Goal: Task Accomplishment & Management: Manage account settings

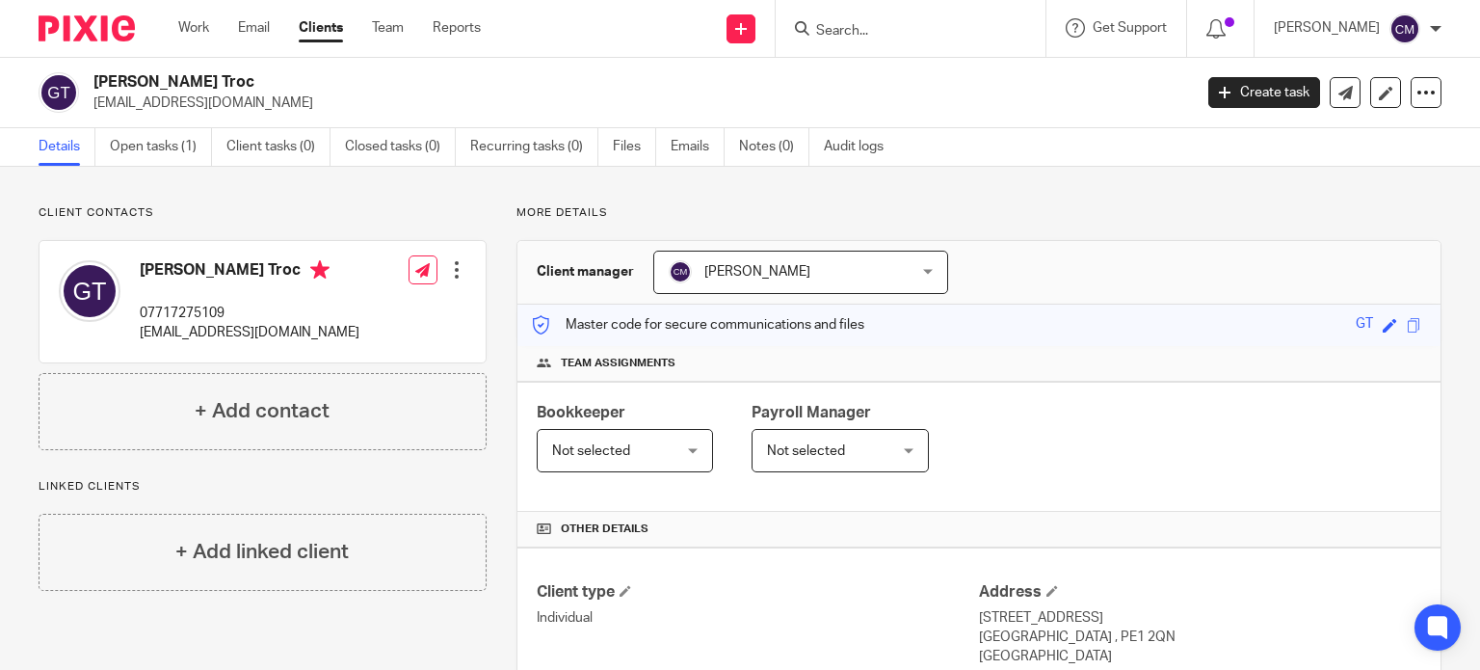
click at [928, 17] on form at bounding box center [916, 28] width 205 height 24
click at [892, 26] on input "Search" at bounding box center [900, 31] width 173 height 17
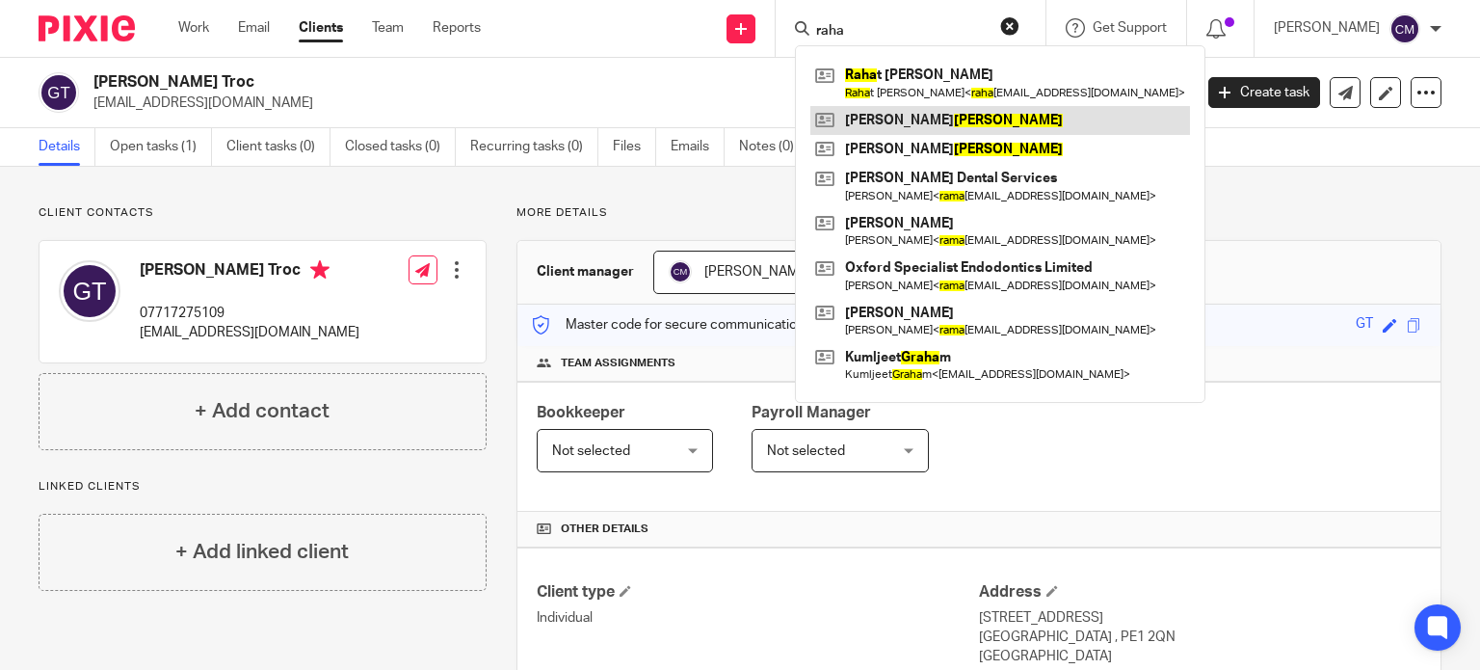
type input "raha"
click at [894, 107] on link at bounding box center [1000, 120] width 380 height 29
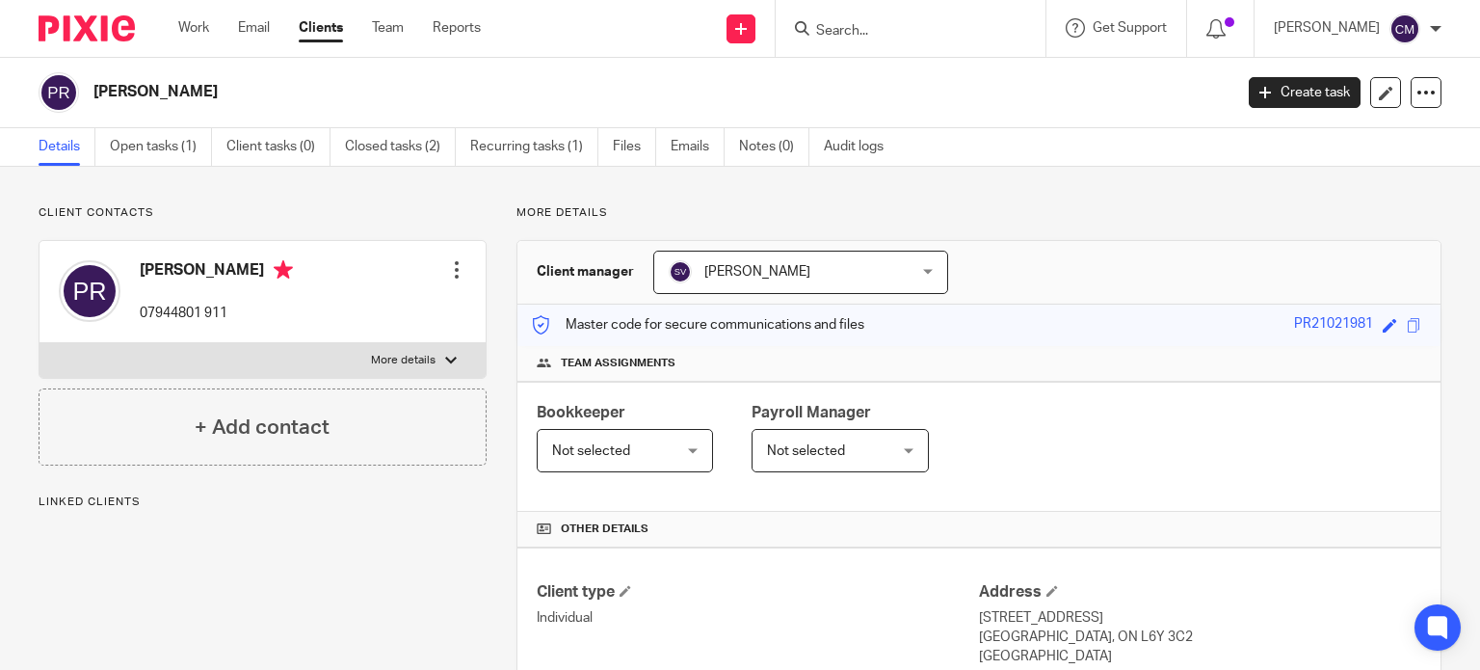
click at [852, 32] on input "Search" at bounding box center [900, 31] width 173 height 17
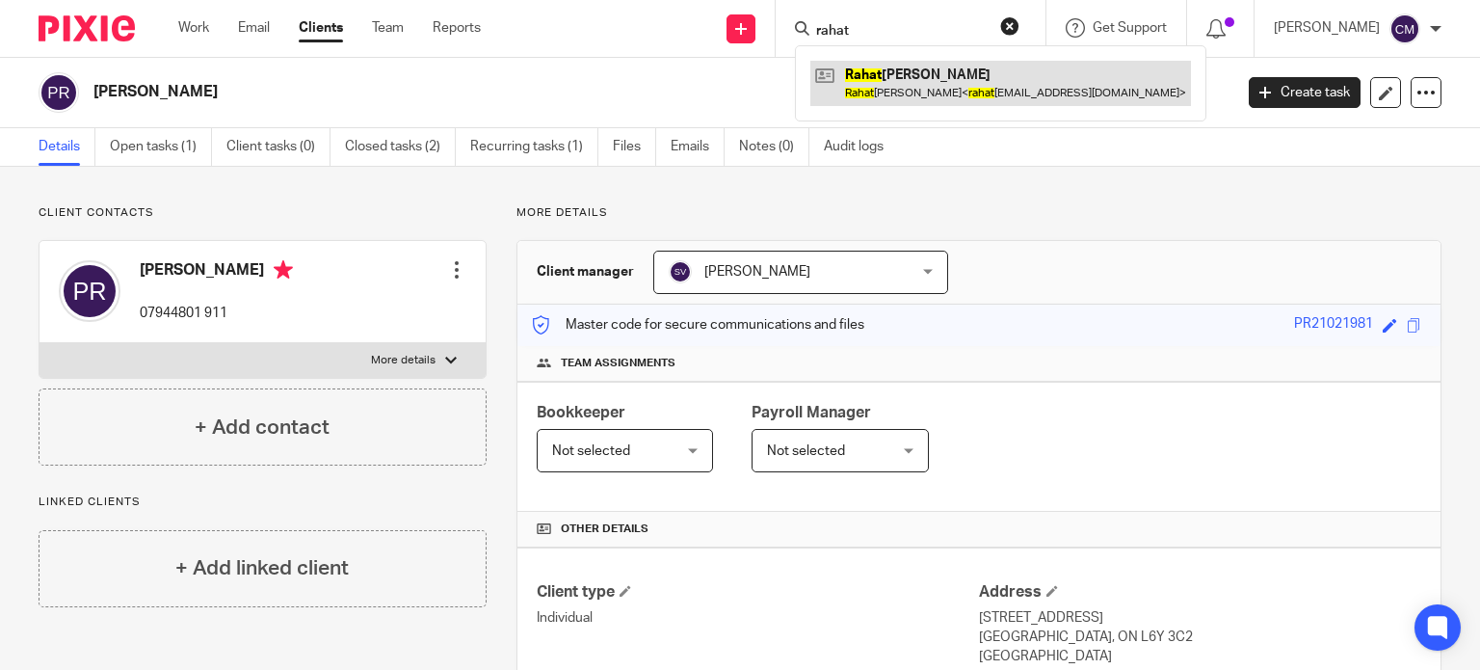
type input "rahat"
click at [894, 81] on link at bounding box center [1000, 83] width 381 height 44
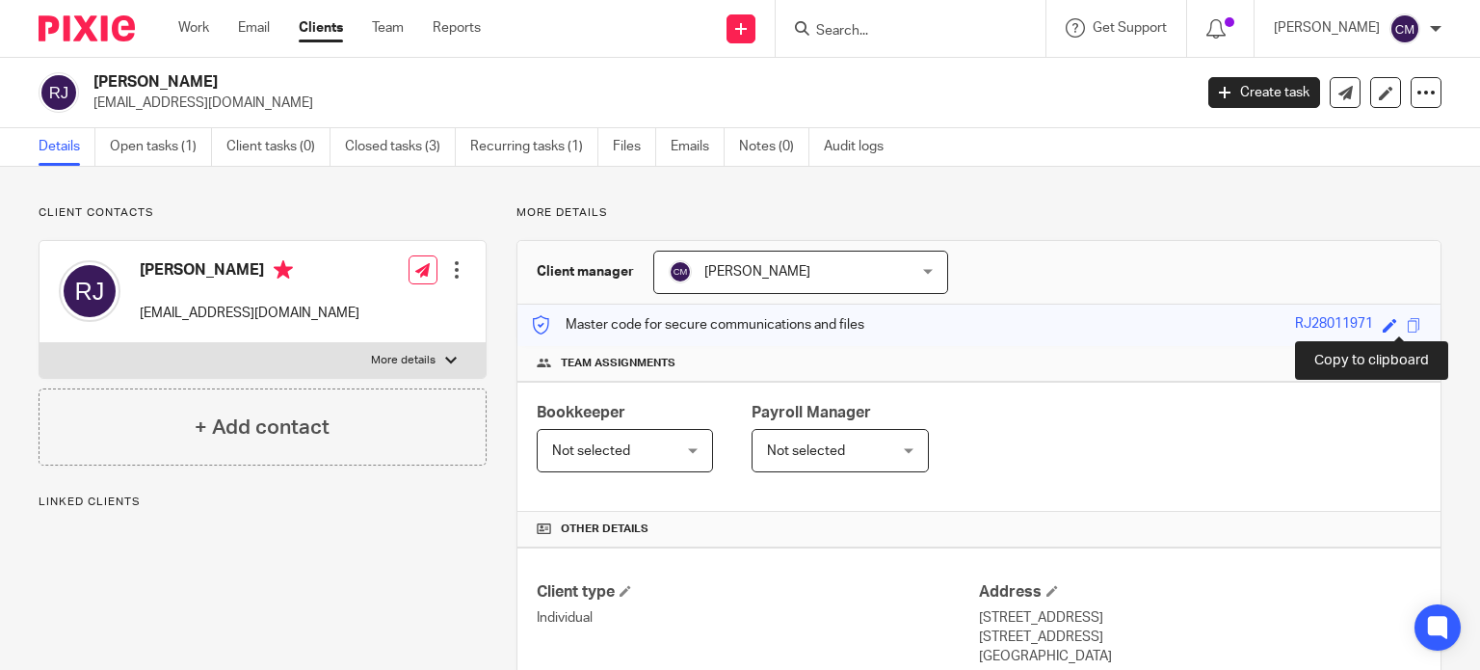
click at [1407, 326] on span at bounding box center [1414, 325] width 14 height 14
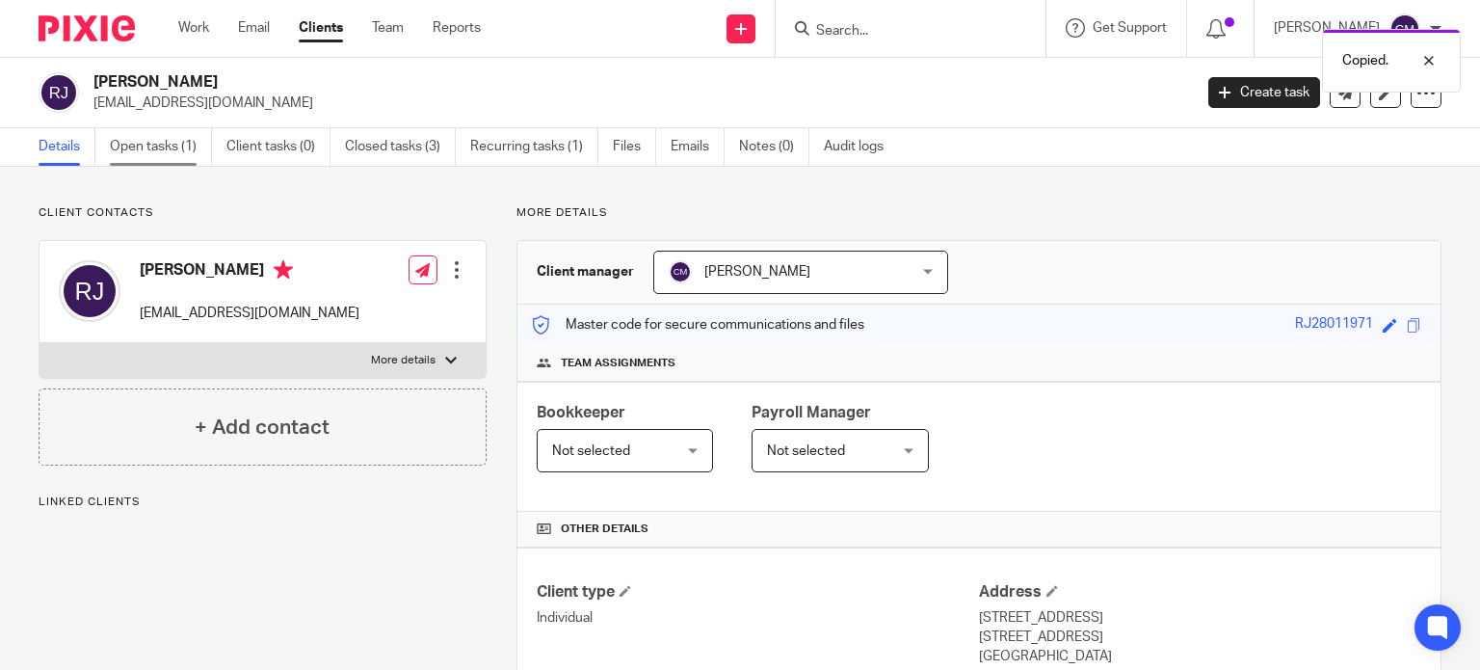
click at [193, 141] on link "Open tasks (1)" at bounding box center [161, 147] width 102 height 38
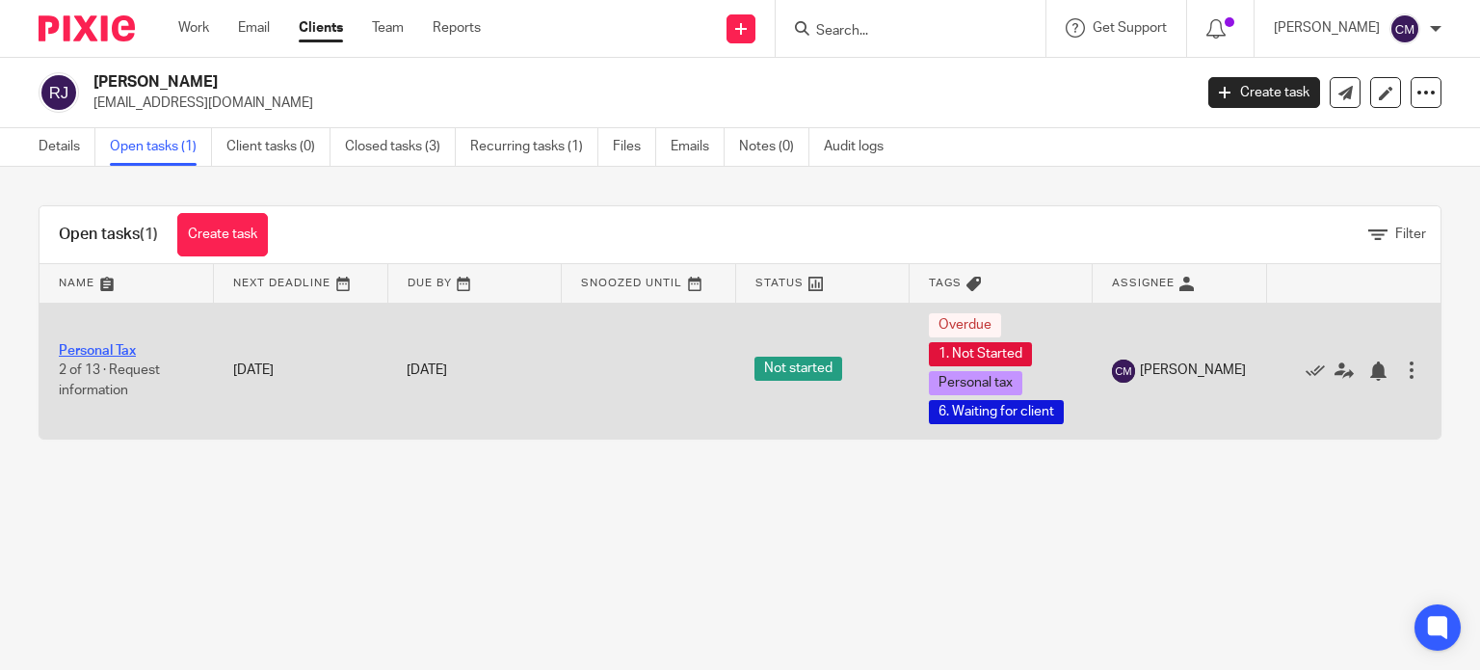
click at [90, 350] on link "Personal Tax" at bounding box center [97, 350] width 77 height 13
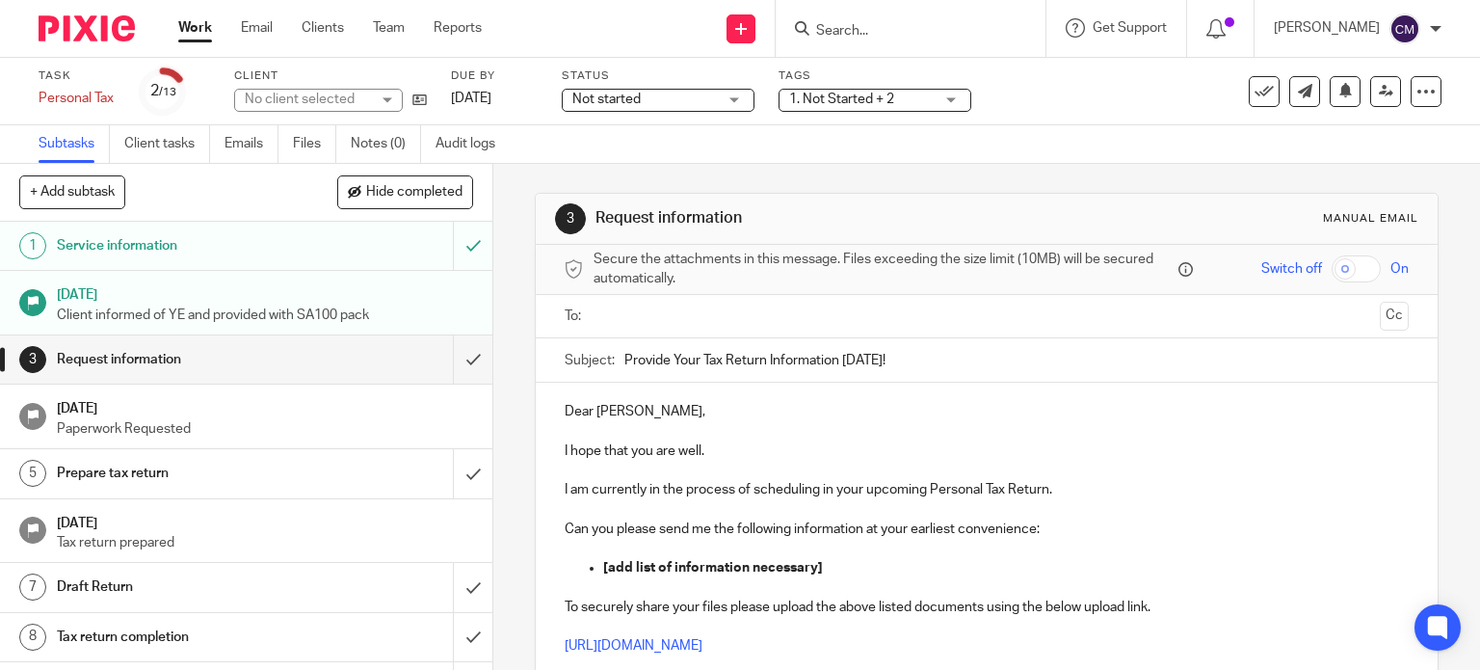
scroll to position [96, 0]
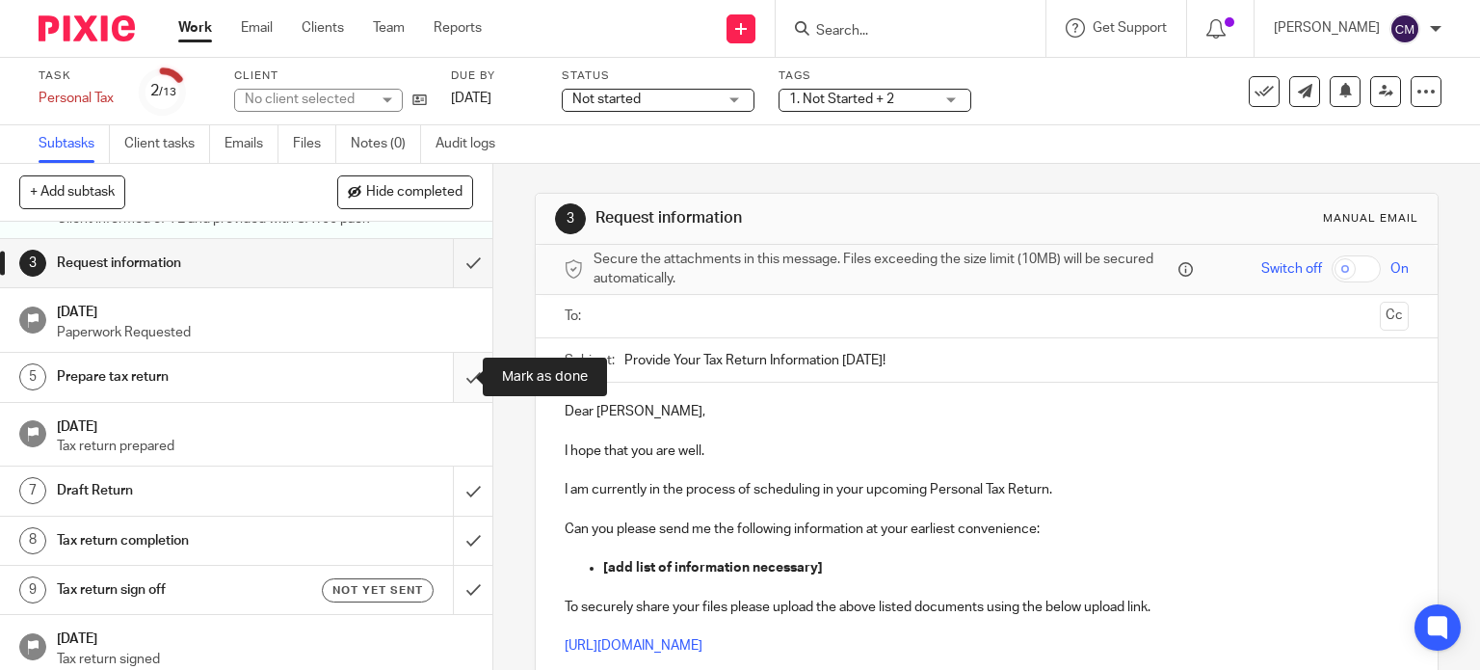
click at [439, 369] on input "submit" at bounding box center [246, 377] width 492 height 48
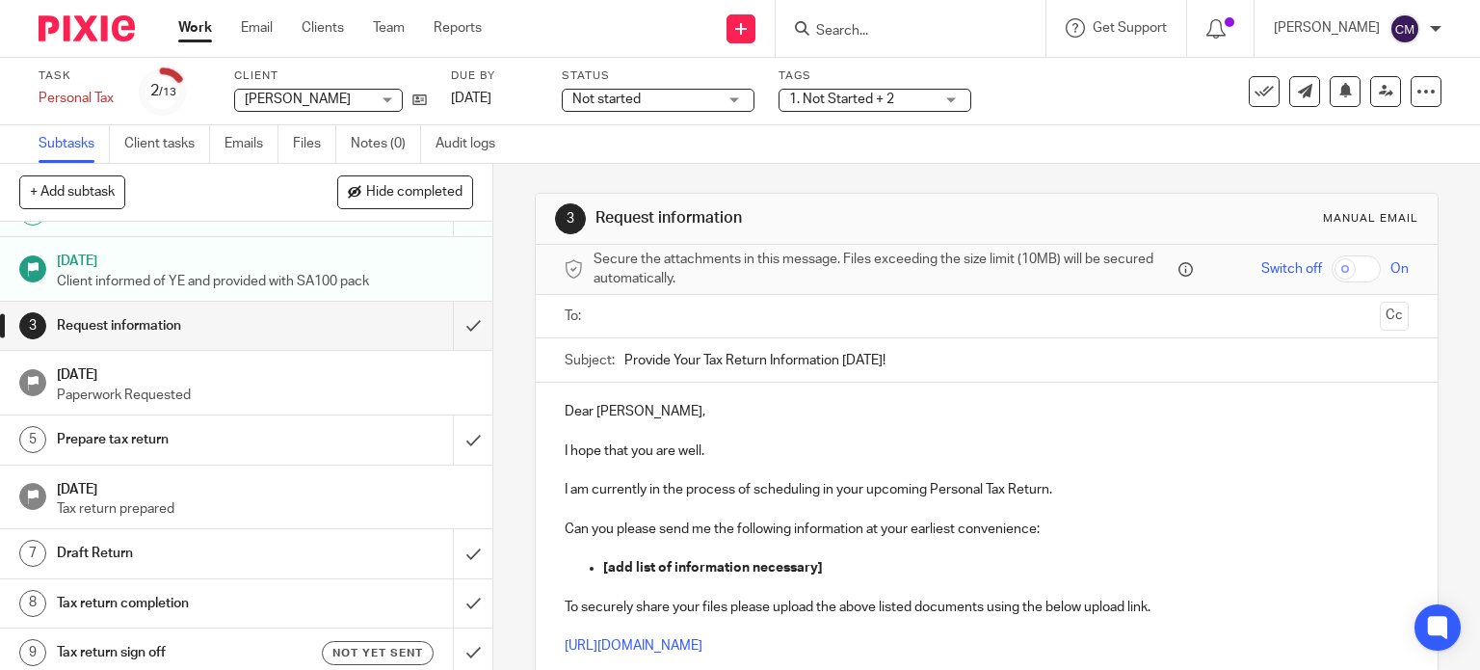
scroll to position [0, 0]
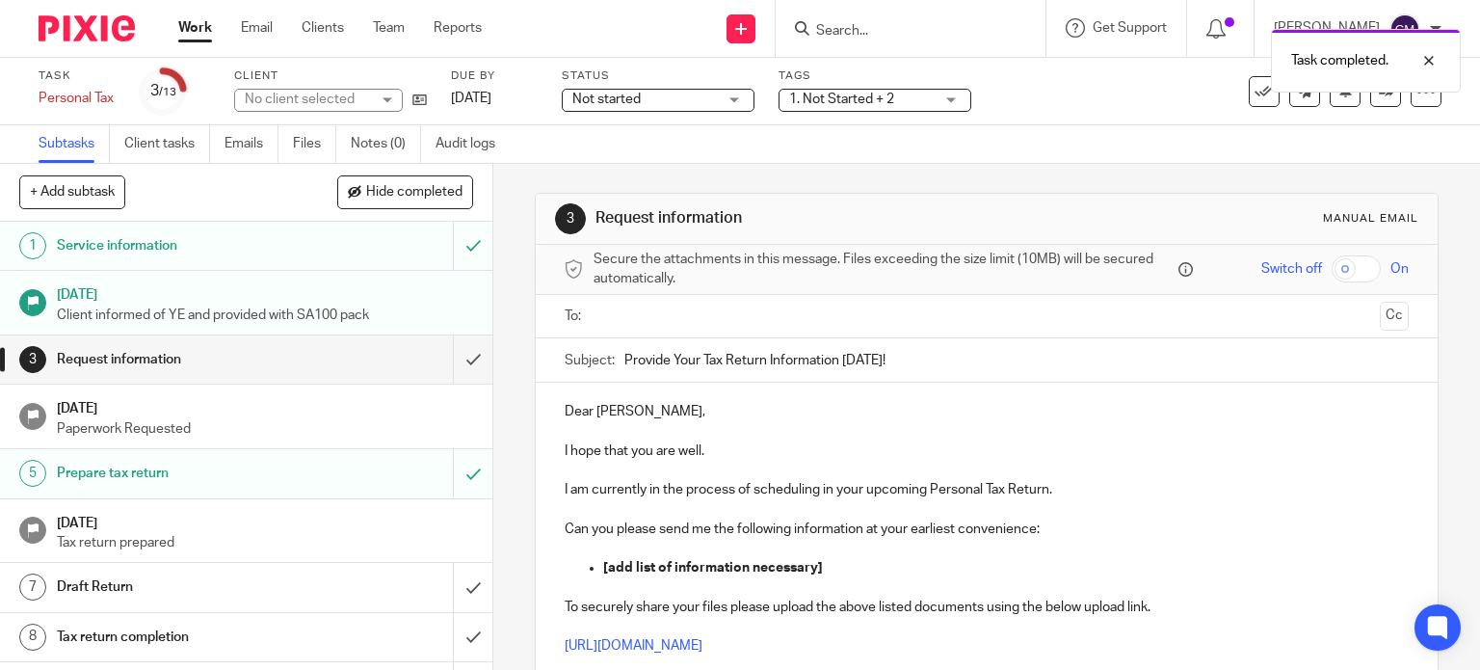
click at [442, 359] on input "submit" at bounding box center [246, 359] width 492 height 48
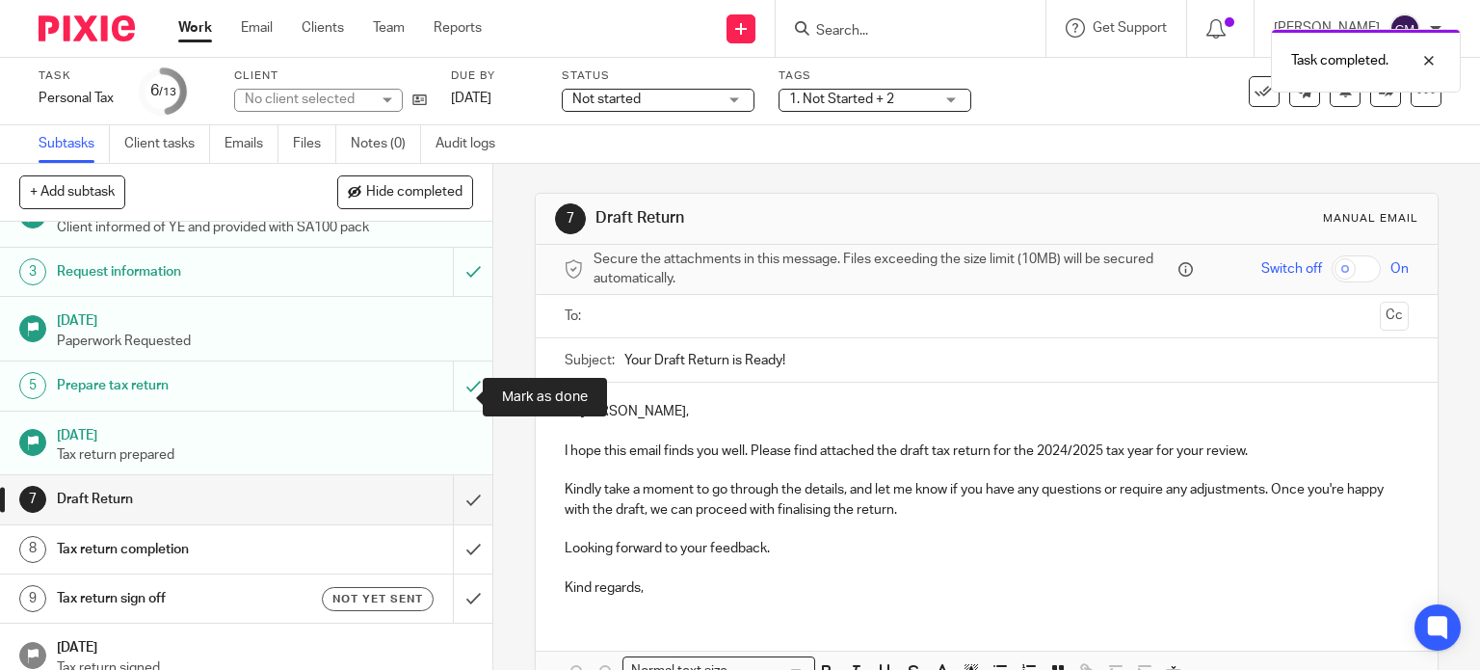
scroll to position [193, 0]
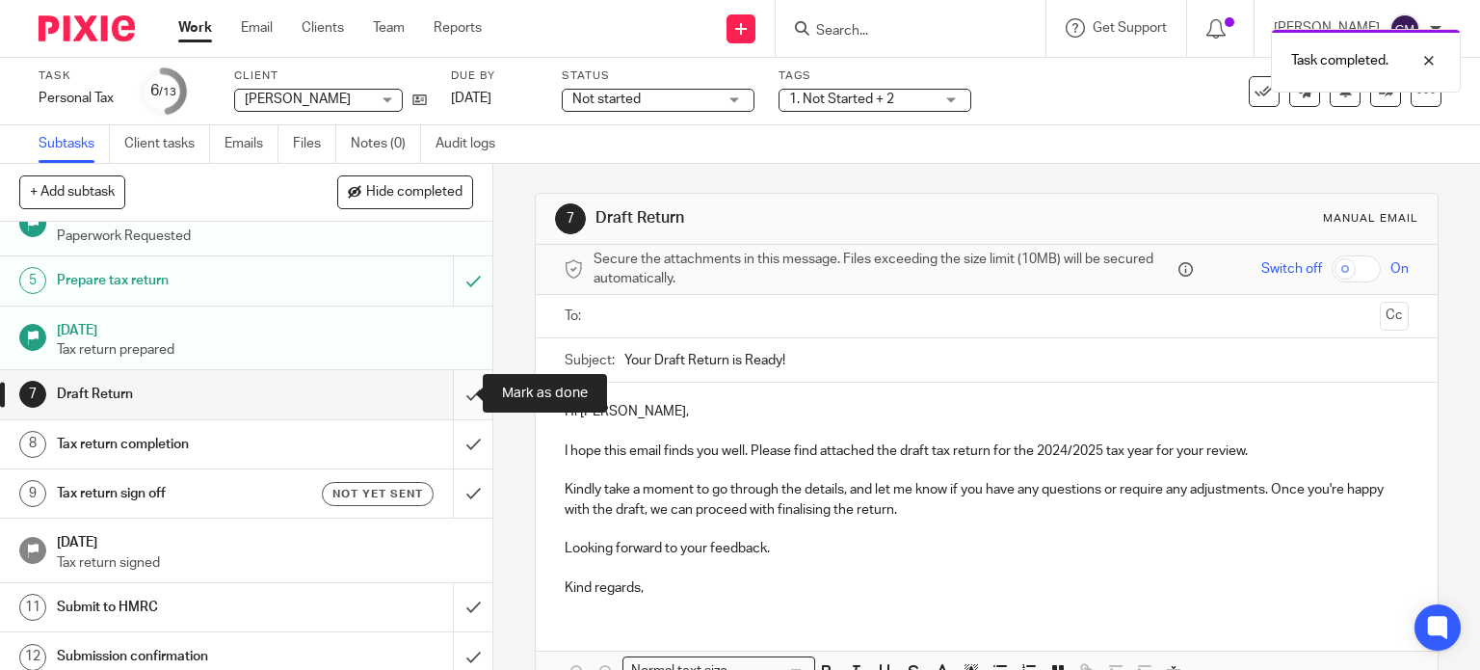
click at [443, 392] on input "submit" at bounding box center [246, 394] width 492 height 48
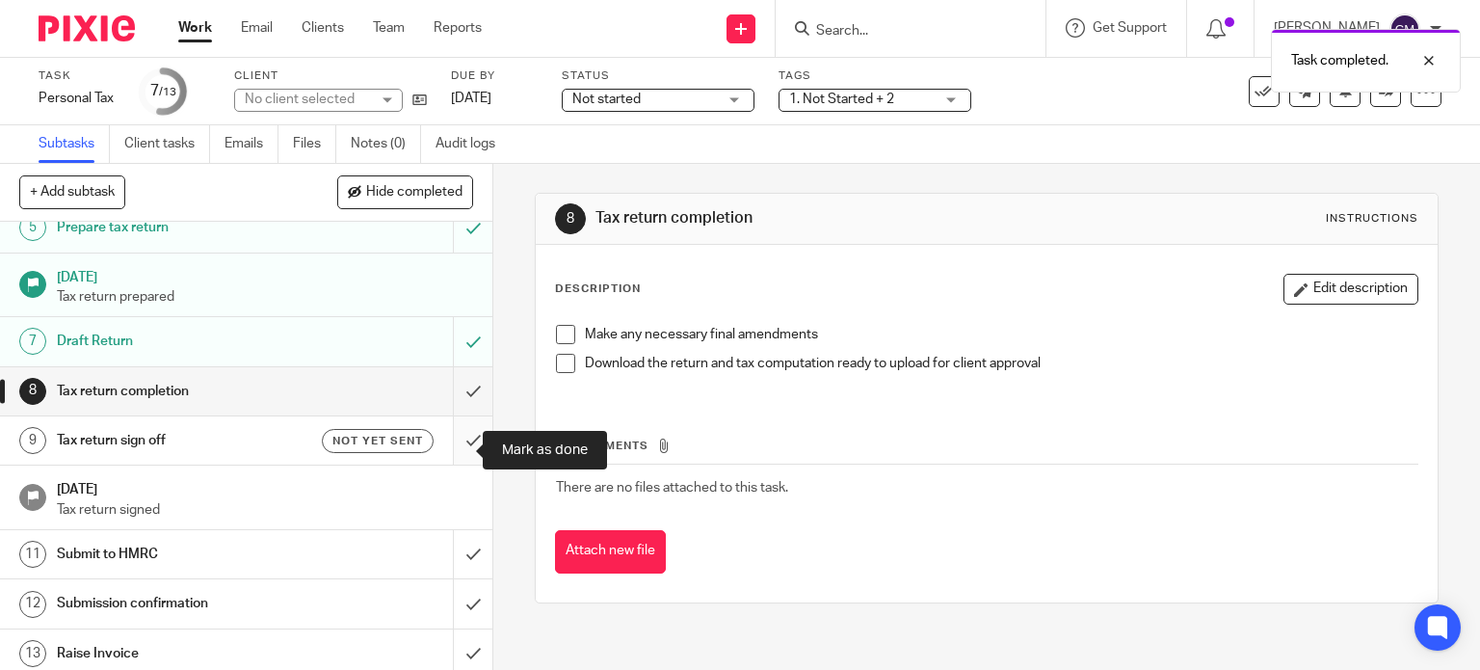
scroll to position [250, 0]
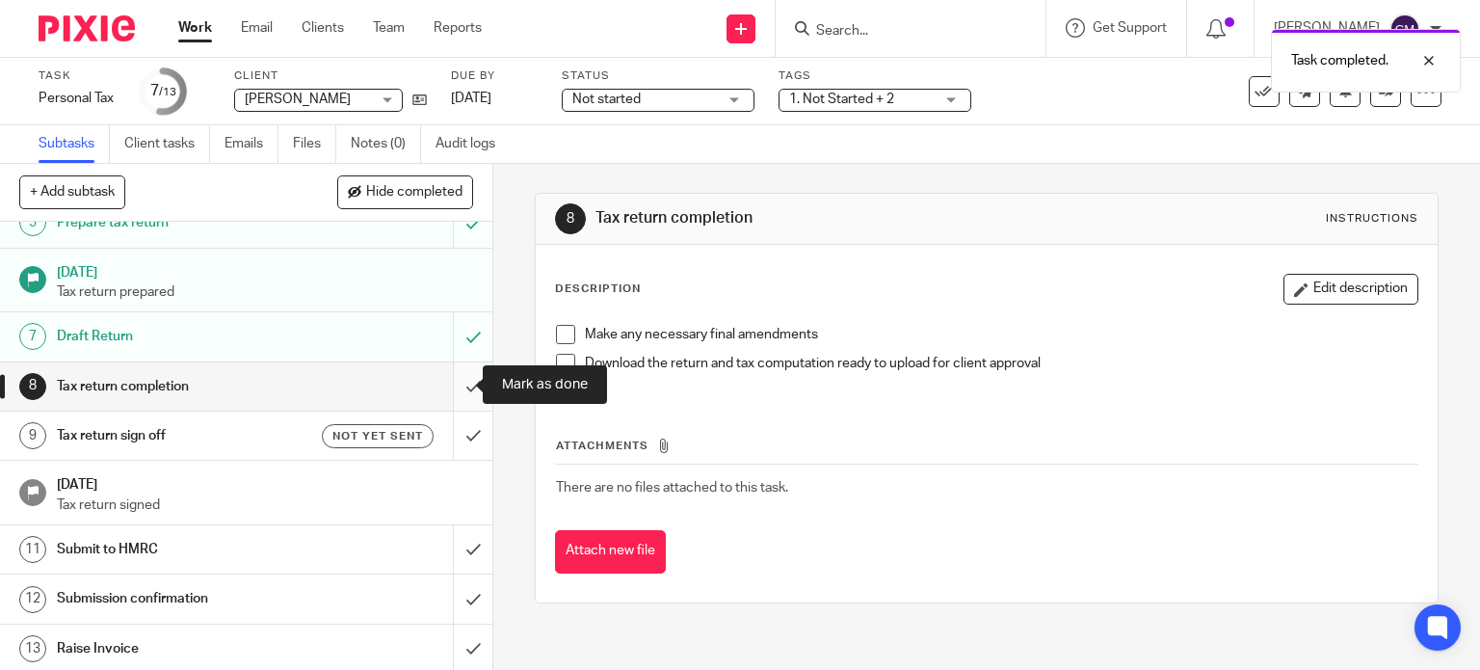
click at [456, 381] on input "submit" at bounding box center [246, 386] width 492 height 48
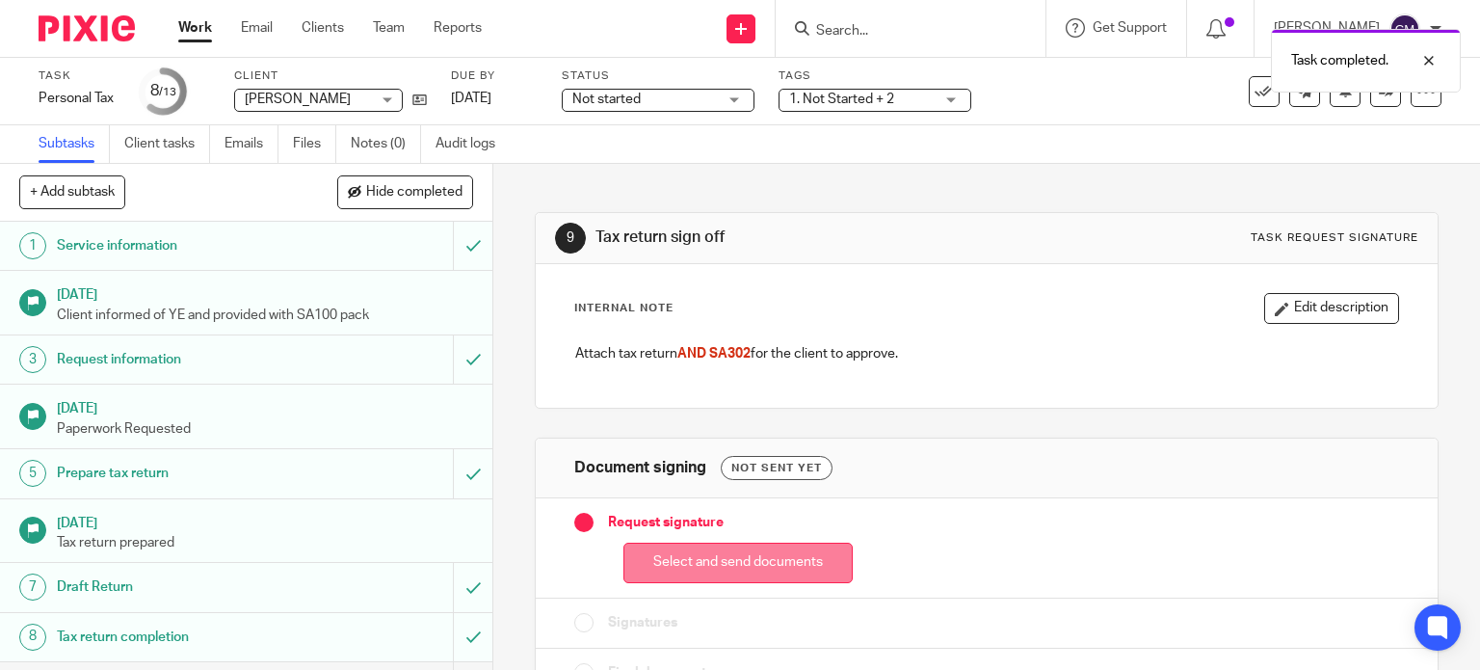
click at [701, 559] on button "Select and send documents" at bounding box center [737, 562] width 229 height 41
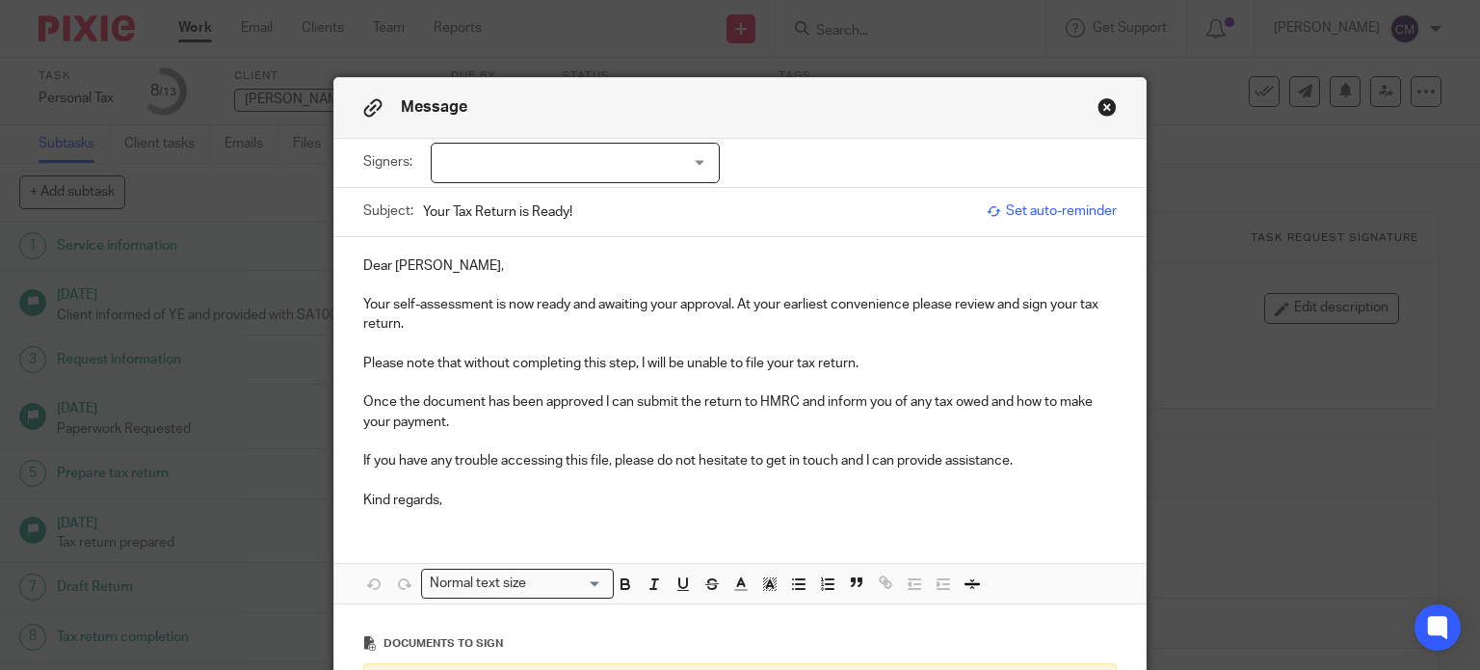
click at [871, 361] on p "Please note that without completing this step, I will be unable to file your ta…" at bounding box center [740, 363] width 754 height 19
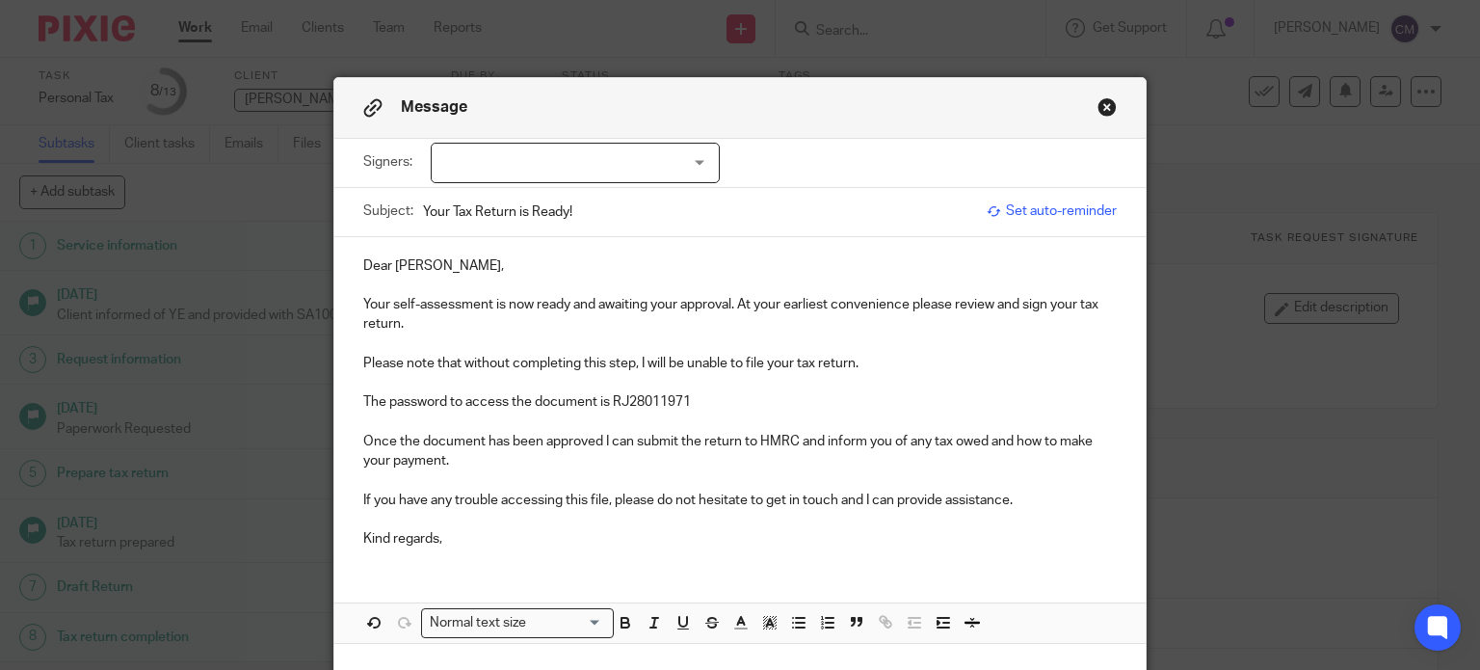
click at [504, 148] on div at bounding box center [575, 163] width 289 height 40
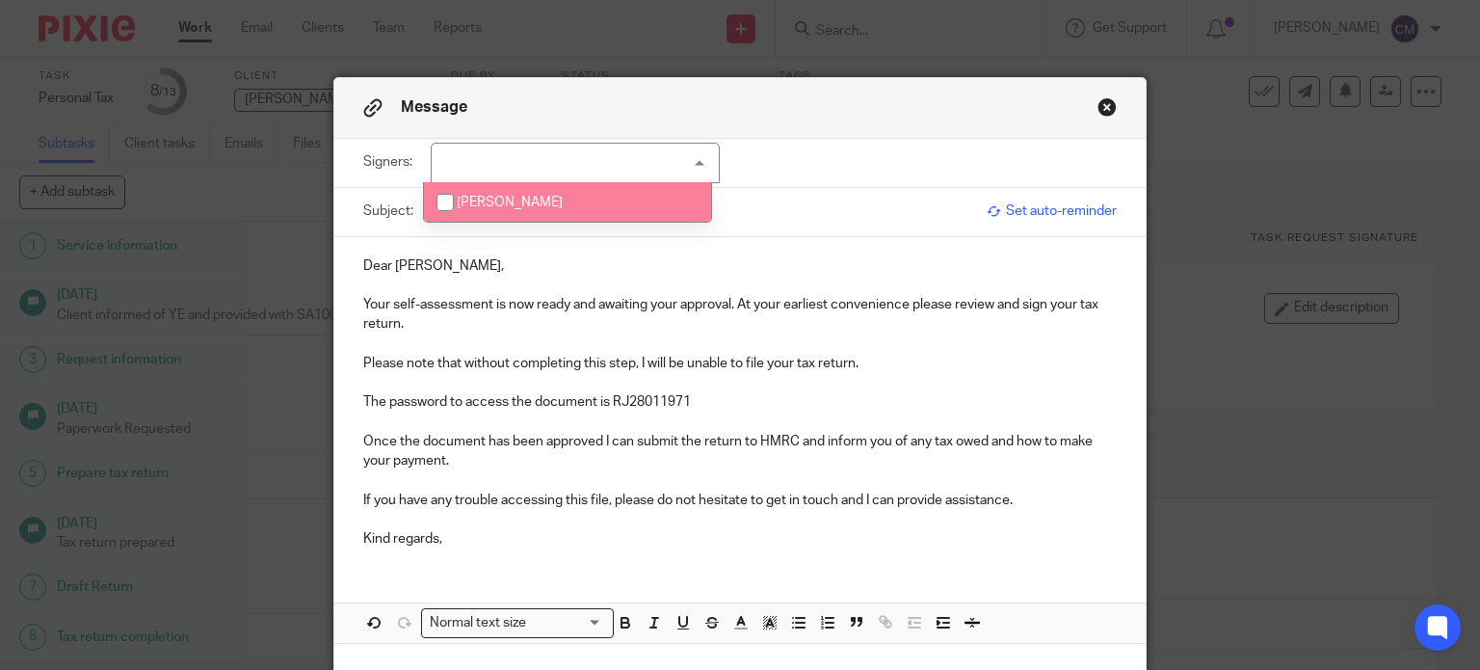
click at [509, 191] on li "Rahat Jamal" at bounding box center [567, 202] width 287 height 40
checkbox input "true"
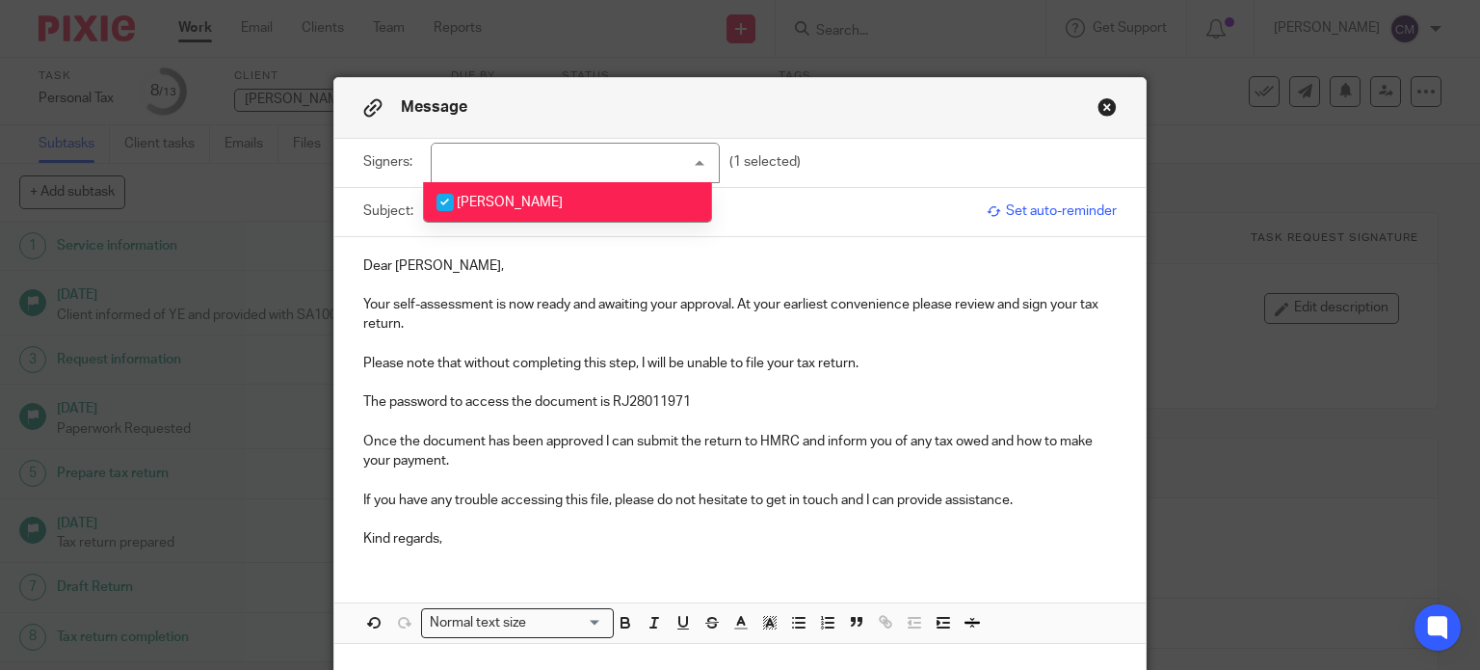
click at [806, 354] on p "Please note that without completing this step, I will be unable to file your ta…" at bounding box center [740, 363] width 754 height 19
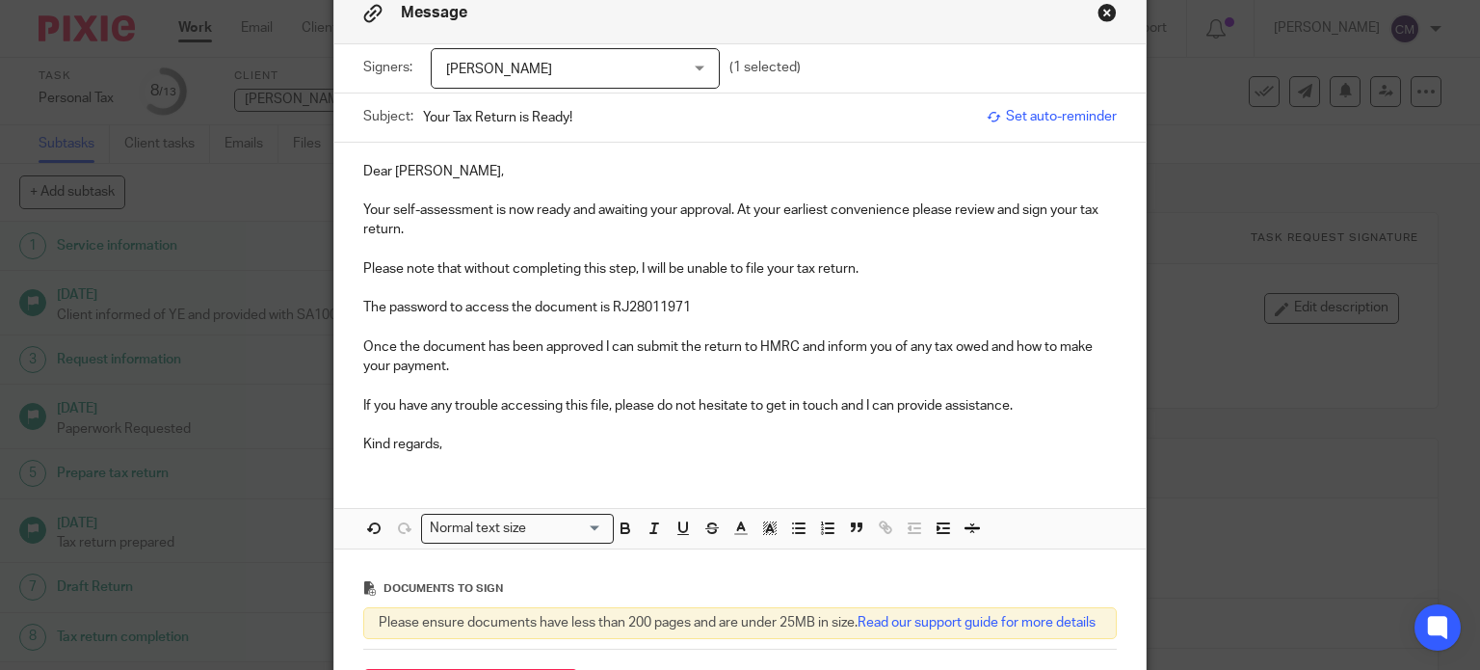
scroll to position [193, 0]
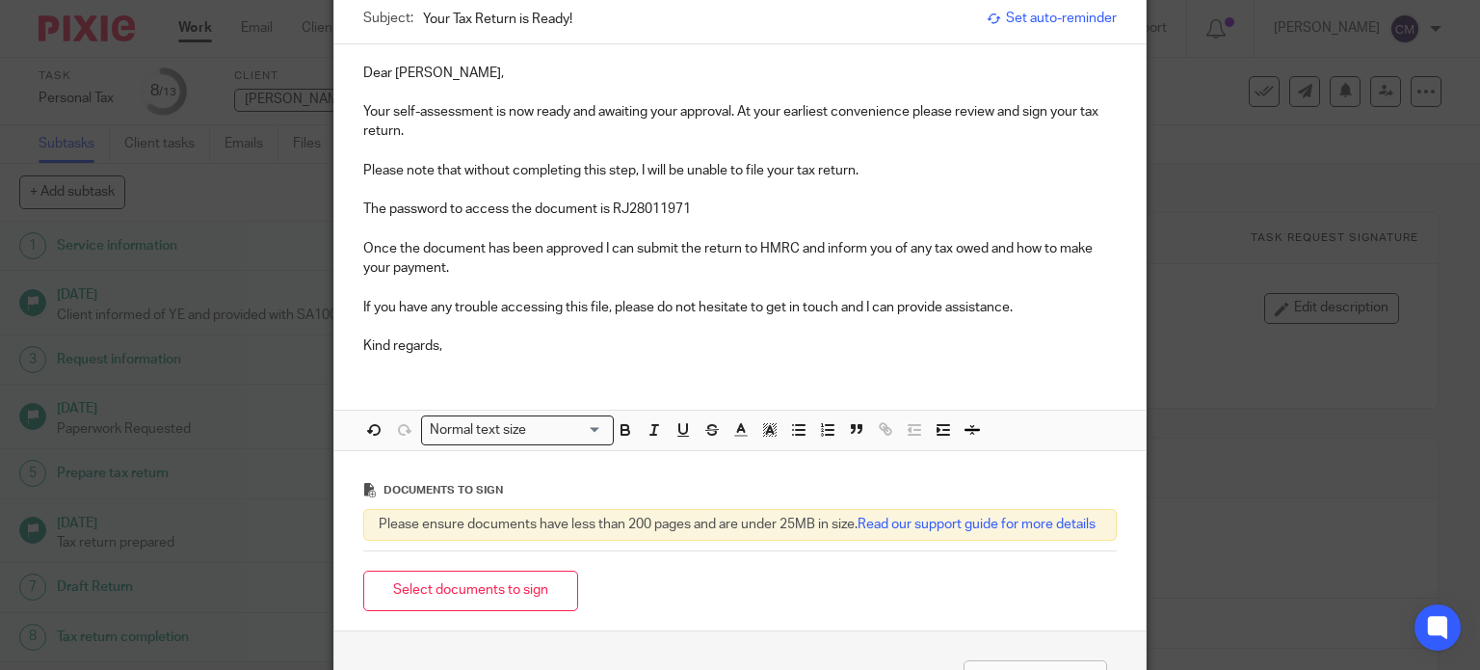
click at [502, 327] on p at bounding box center [740, 326] width 754 height 19
click at [501, 359] on div "Dear Rahat, Your self-assessment is now ready and awaiting your approval. At yo…" at bounding box center [740, 207] width 812 height 327
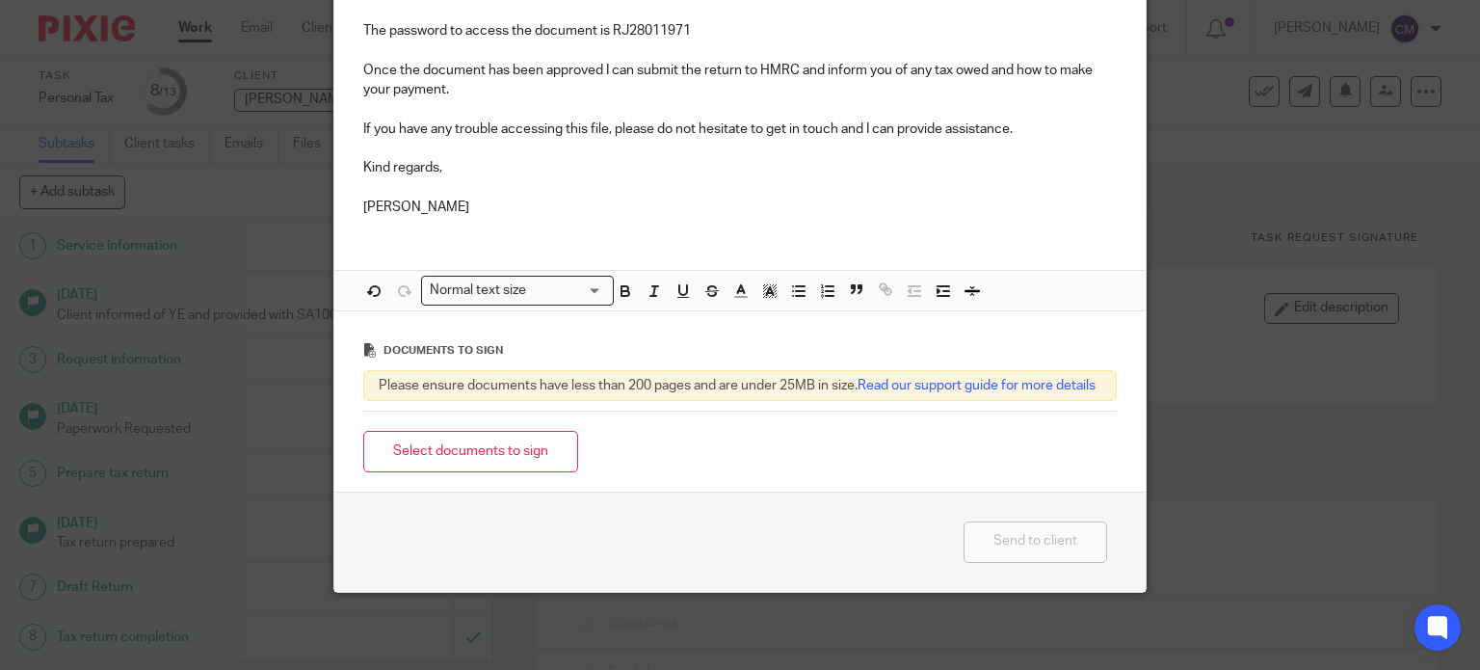
scroll to position [386, 0]
click at [459, 461] on button "Select documents to sign" at bounding box center [470, 451] width 215 height 41
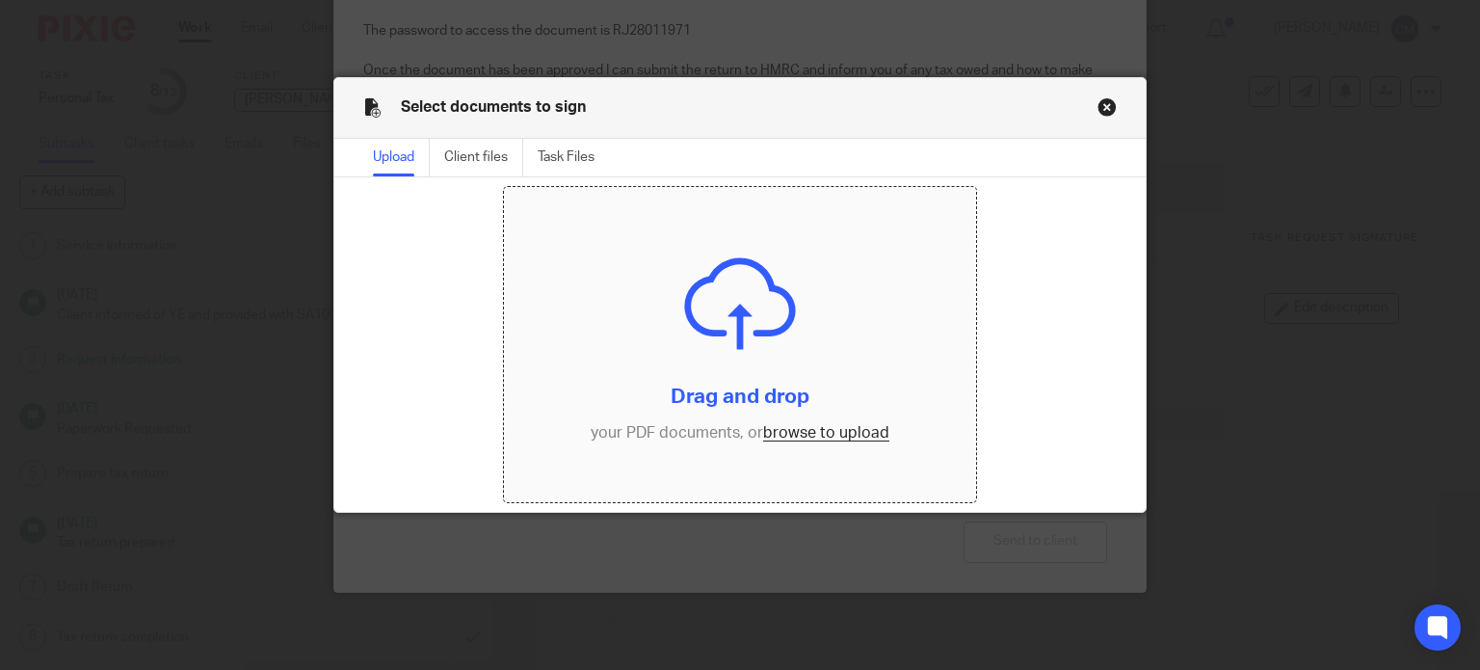
click at [802, 435] on input "file" at bounding box center [740, 344] width 472 height 315
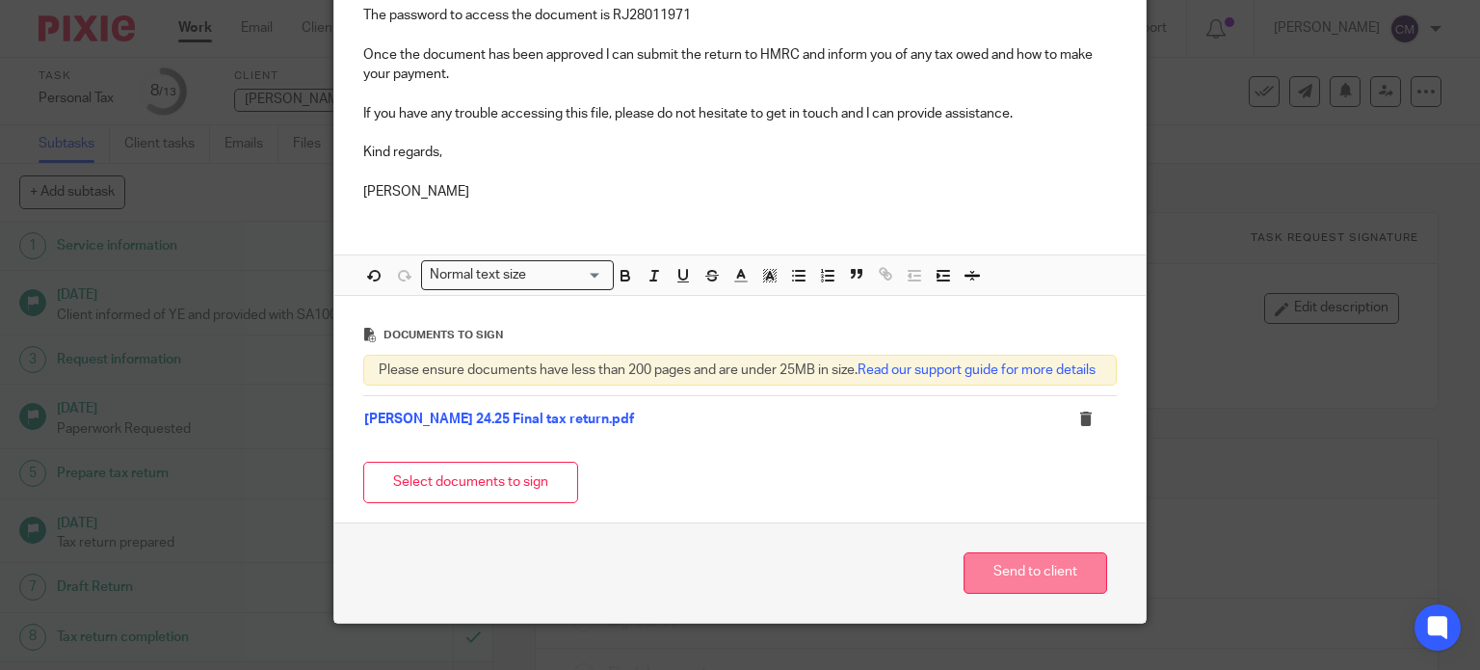
click at [1003, 581] on button "Send to client" at bounding box center [1035, 572] width 144 height 41
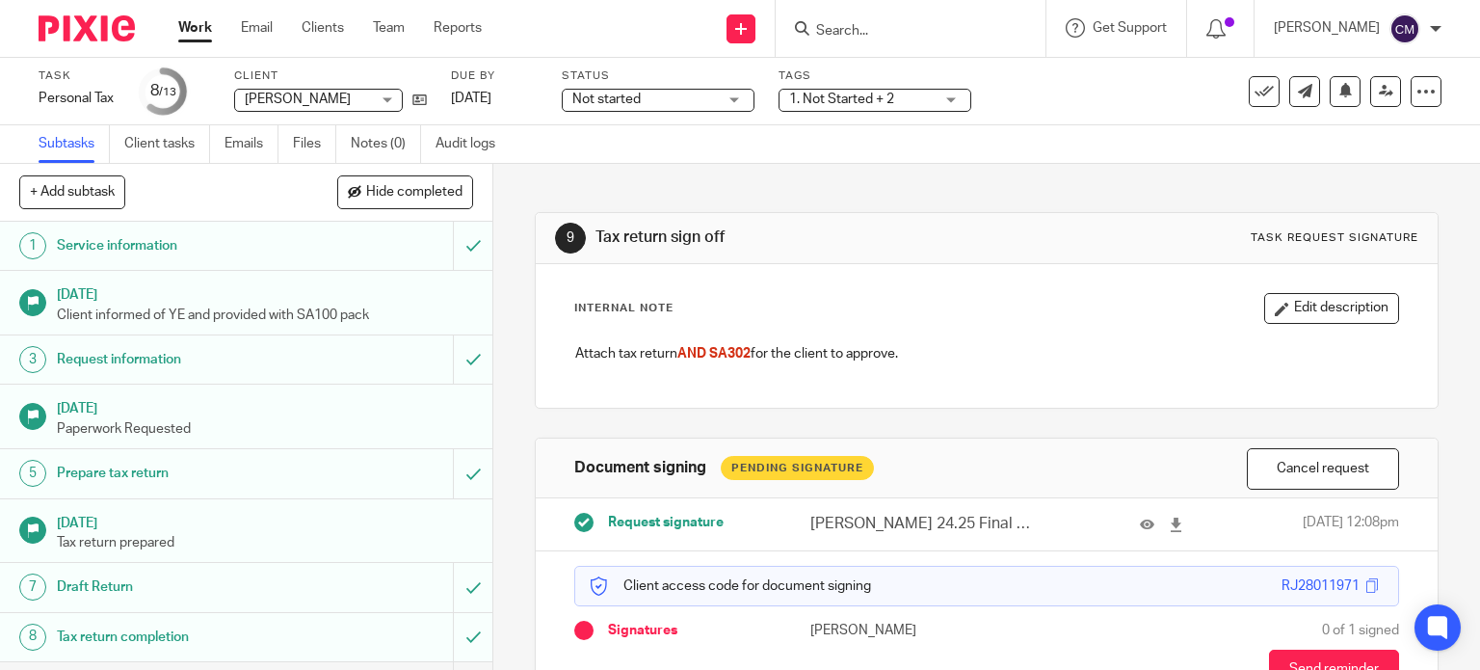
click at [855, 18] on form at bounding box center [916, 28] width 205 height 24
click at [859, 26] on input "Search" at bounding box center [900, 31] width 173 height 17
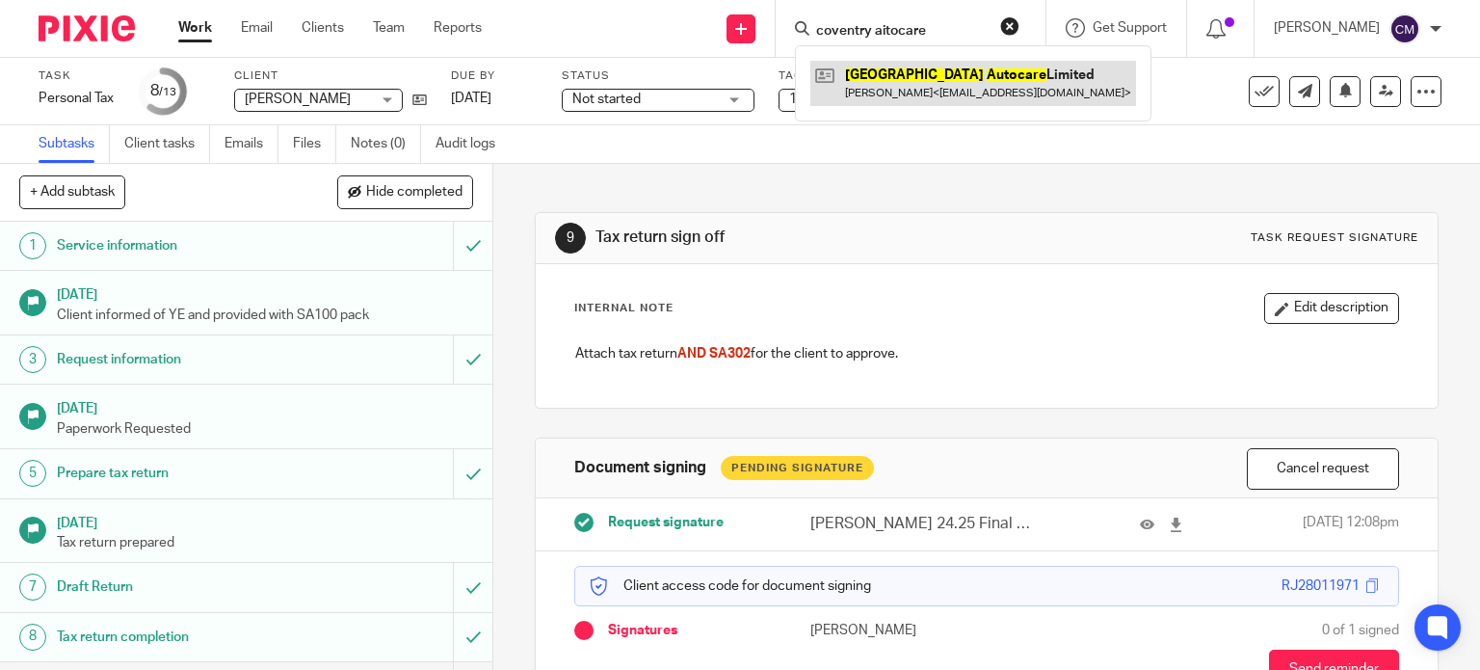
type input "coventry aitocare"
click at [940, 99] on link at bounding box center [973, 83] width 326 height 44
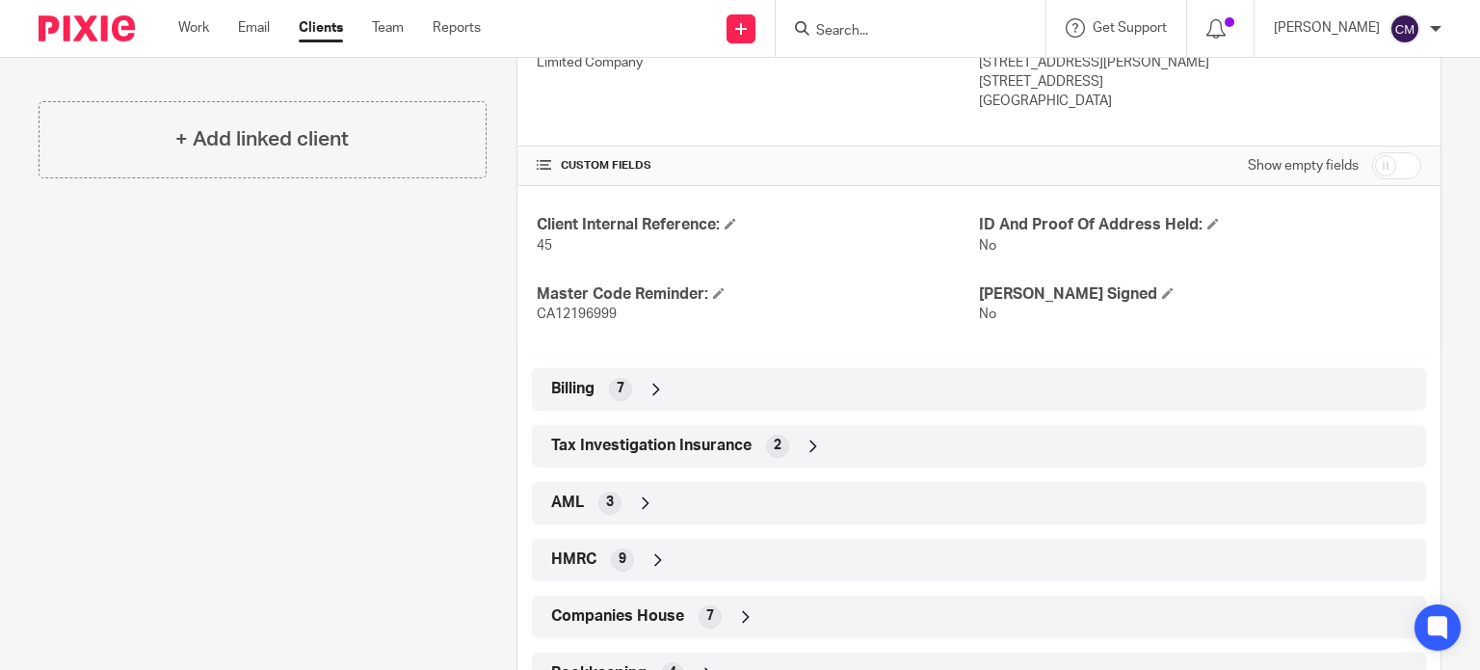
scroll to position [631, 0]
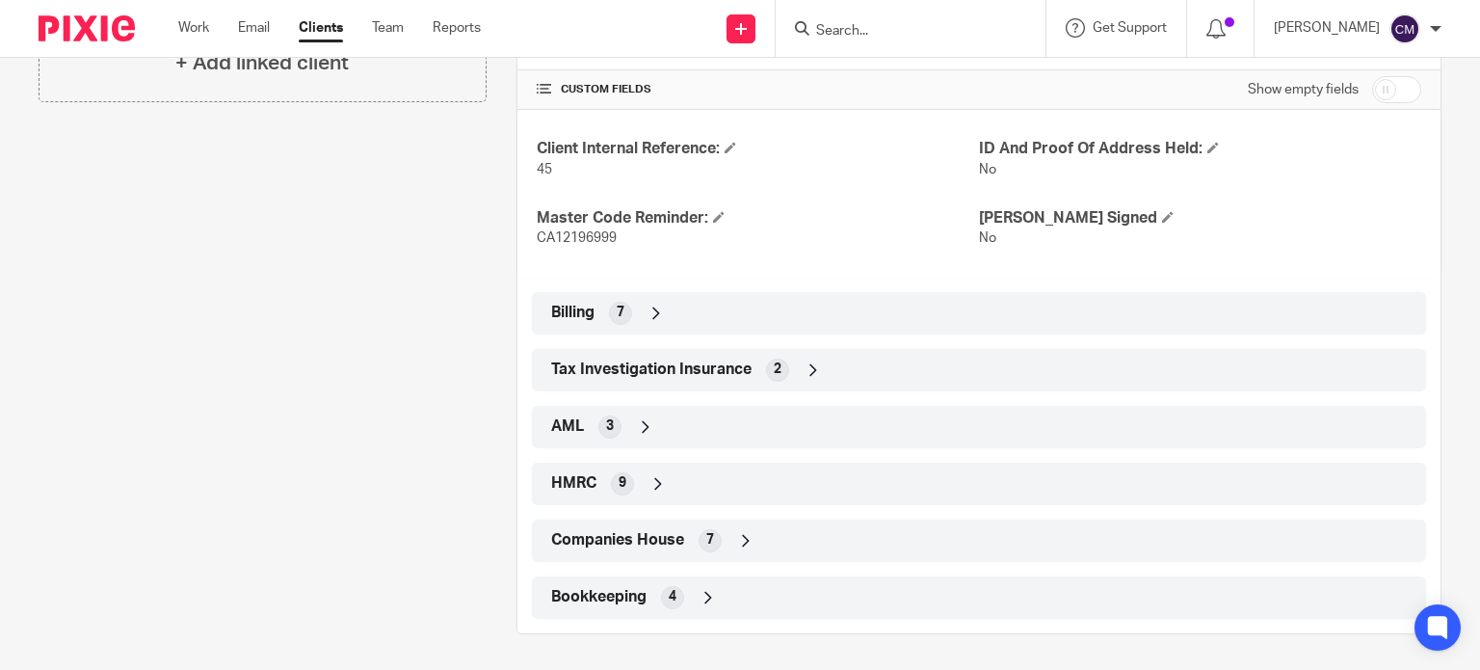
click at [577, 488] on span "HMRC" at bounding box center [573, 483] width 45 height 20
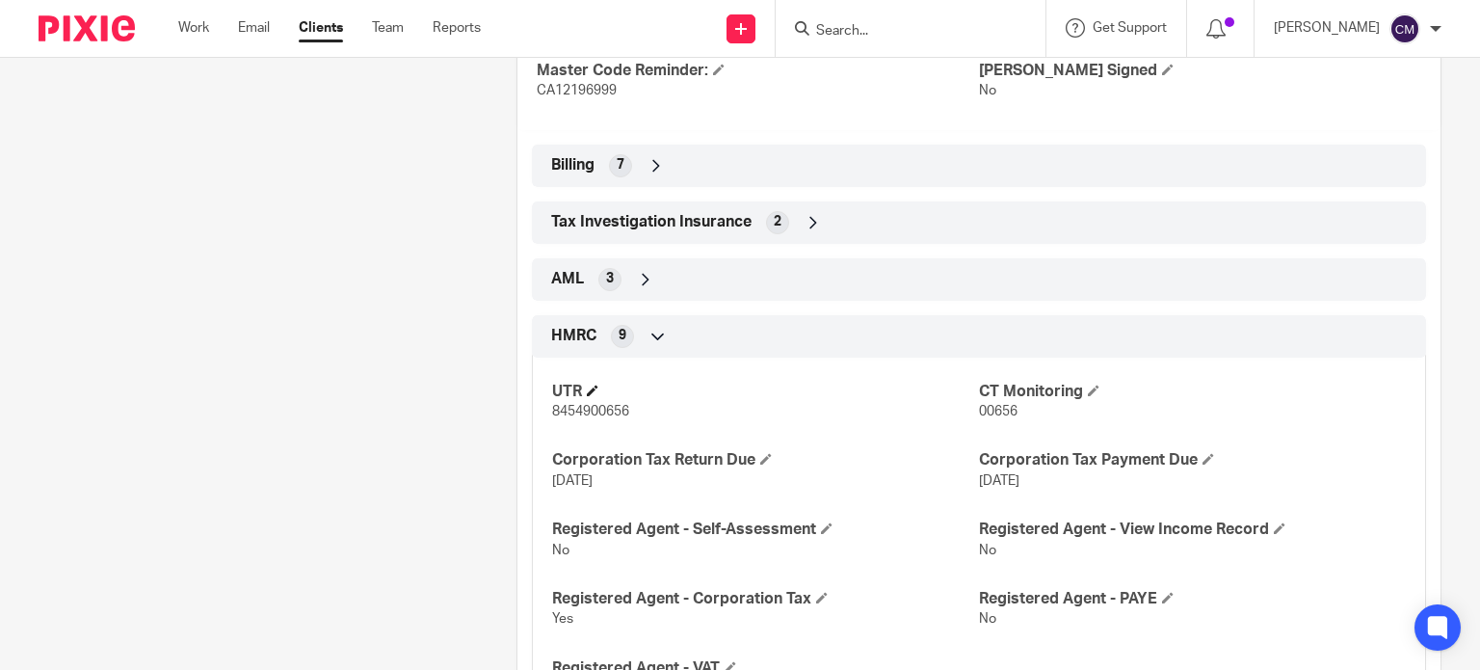
scroll to position [920, 0]
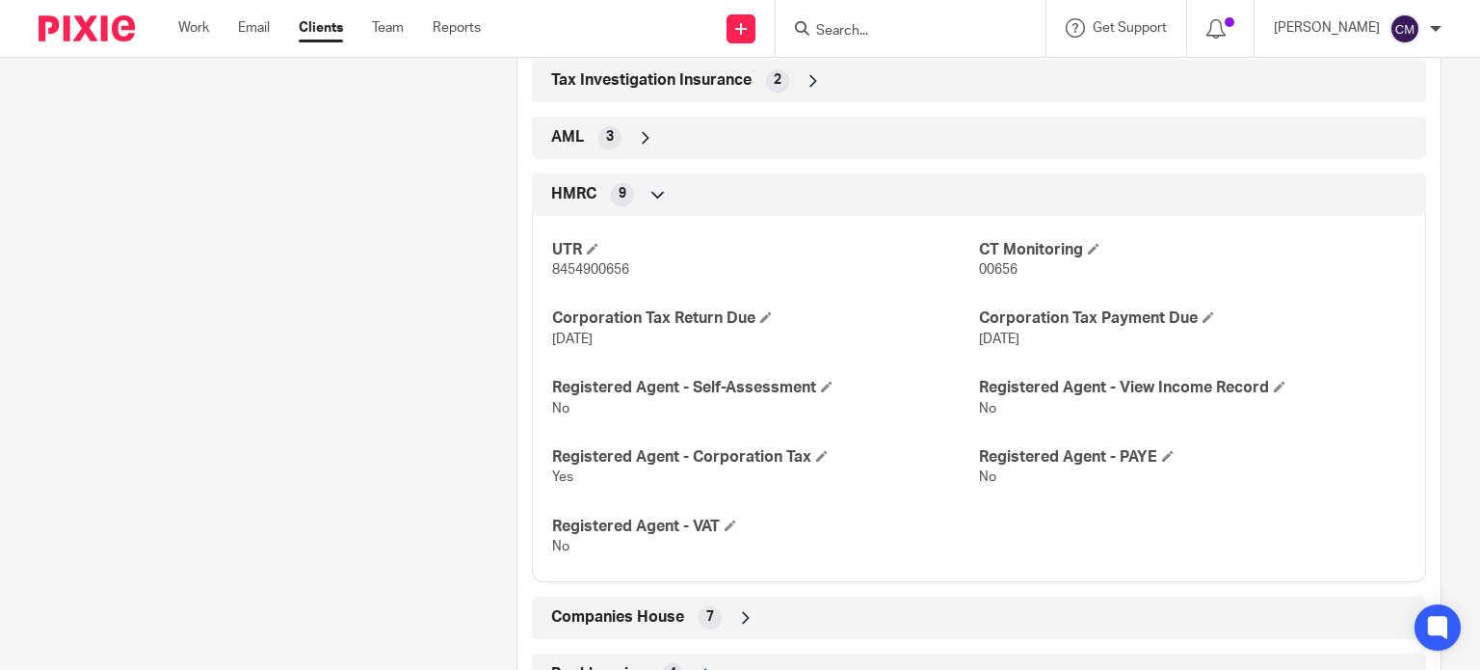
click at [616, 608] on span "Companies House" at bounding box center [617, 617] width 133 height 20
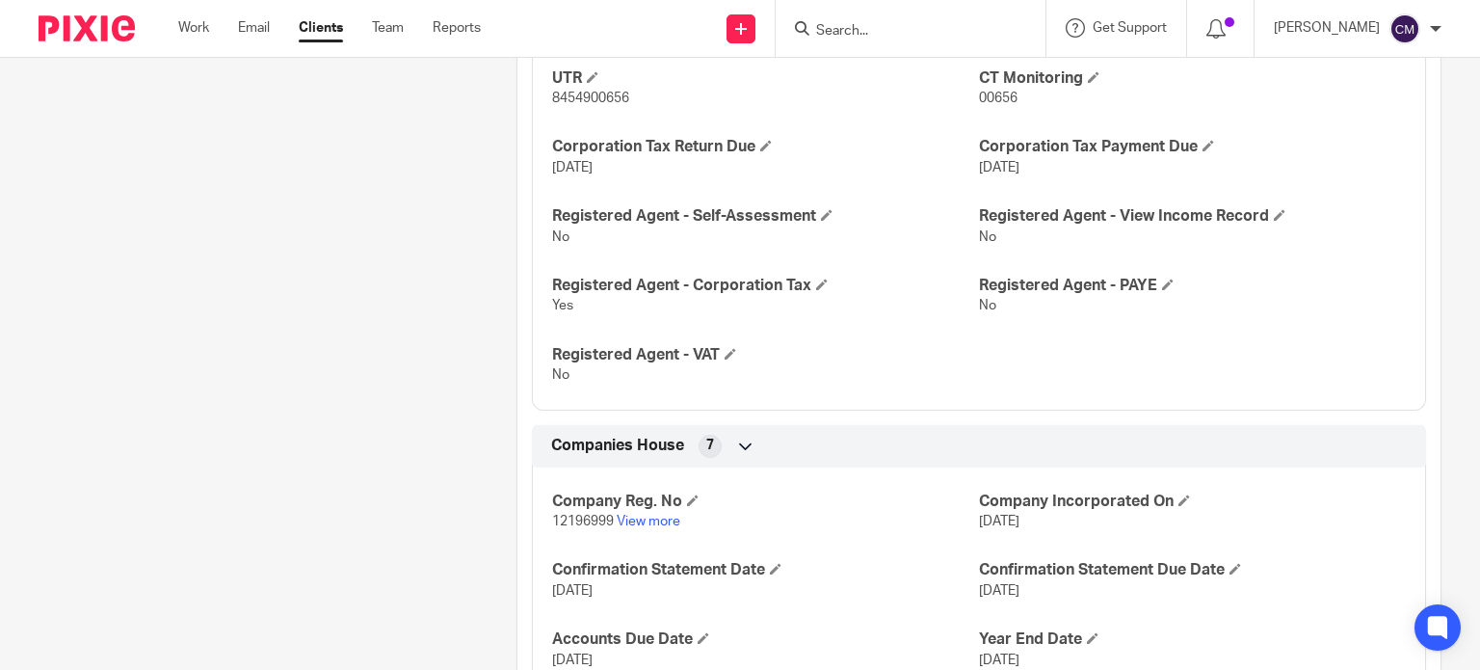
scroll to position [1113, 0]
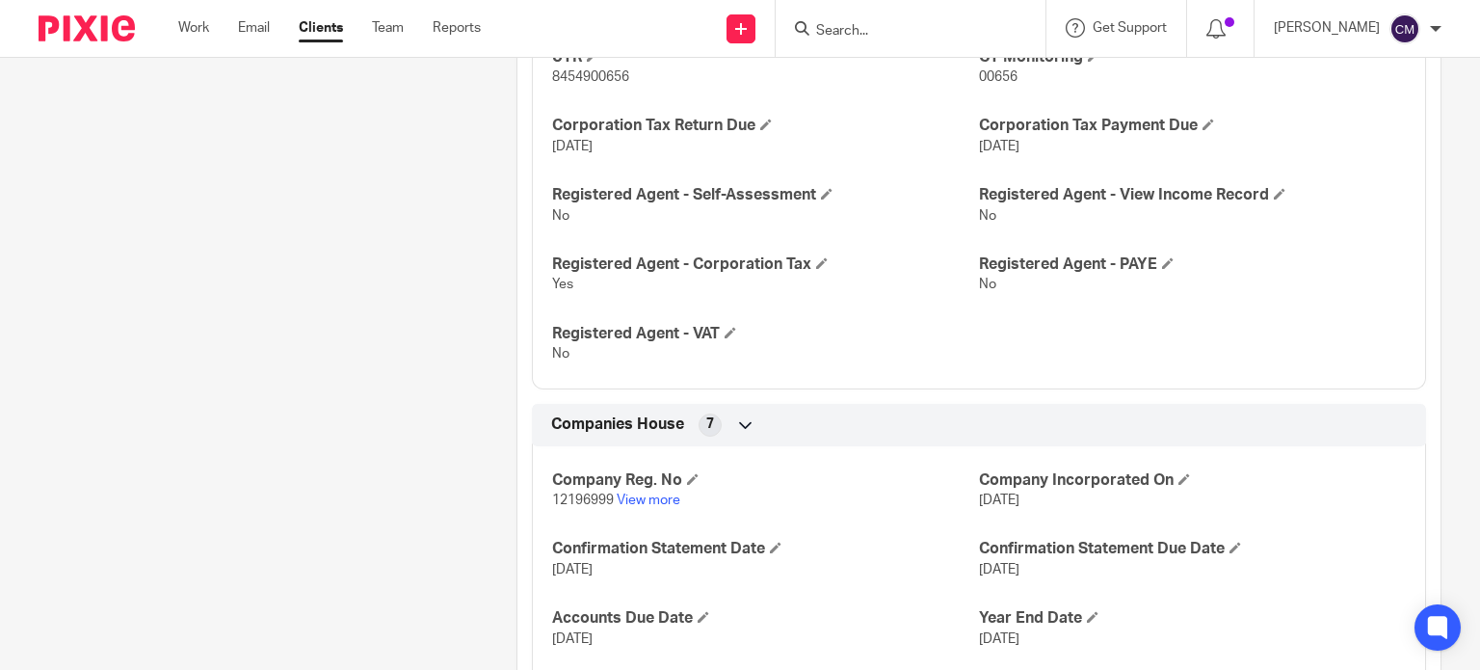
click at [885, 36] on input "Search" at bounding box center [900, 31] width 173 height 17
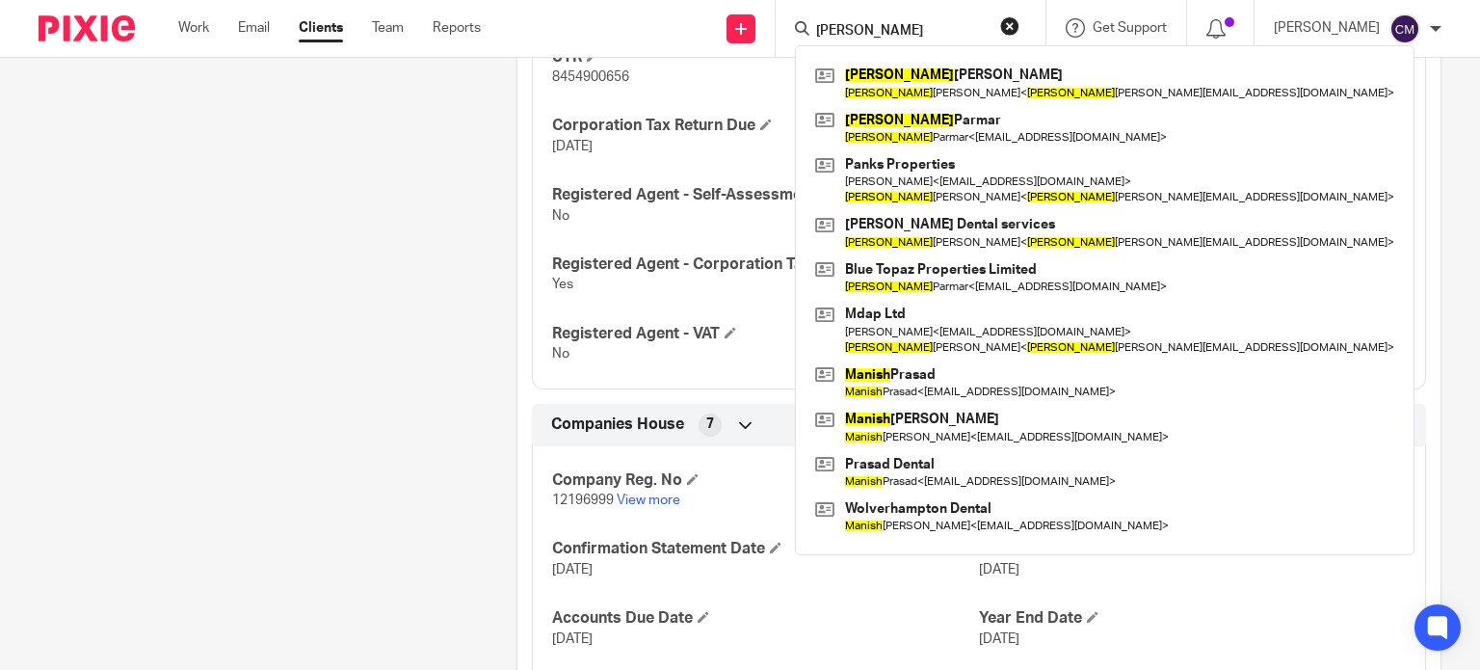
click at [894, 30] on input "manisha" at bounding box center [900, 31] width 173 height 17
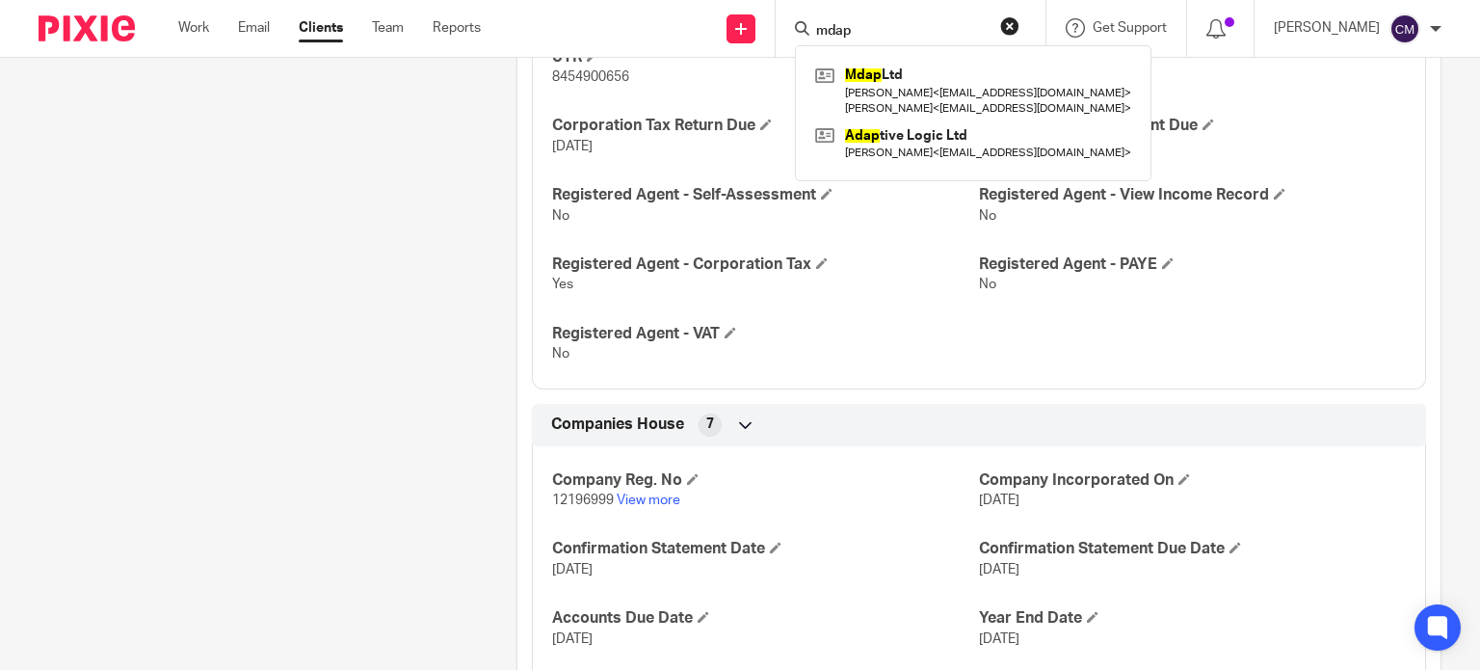
type input "mdap"
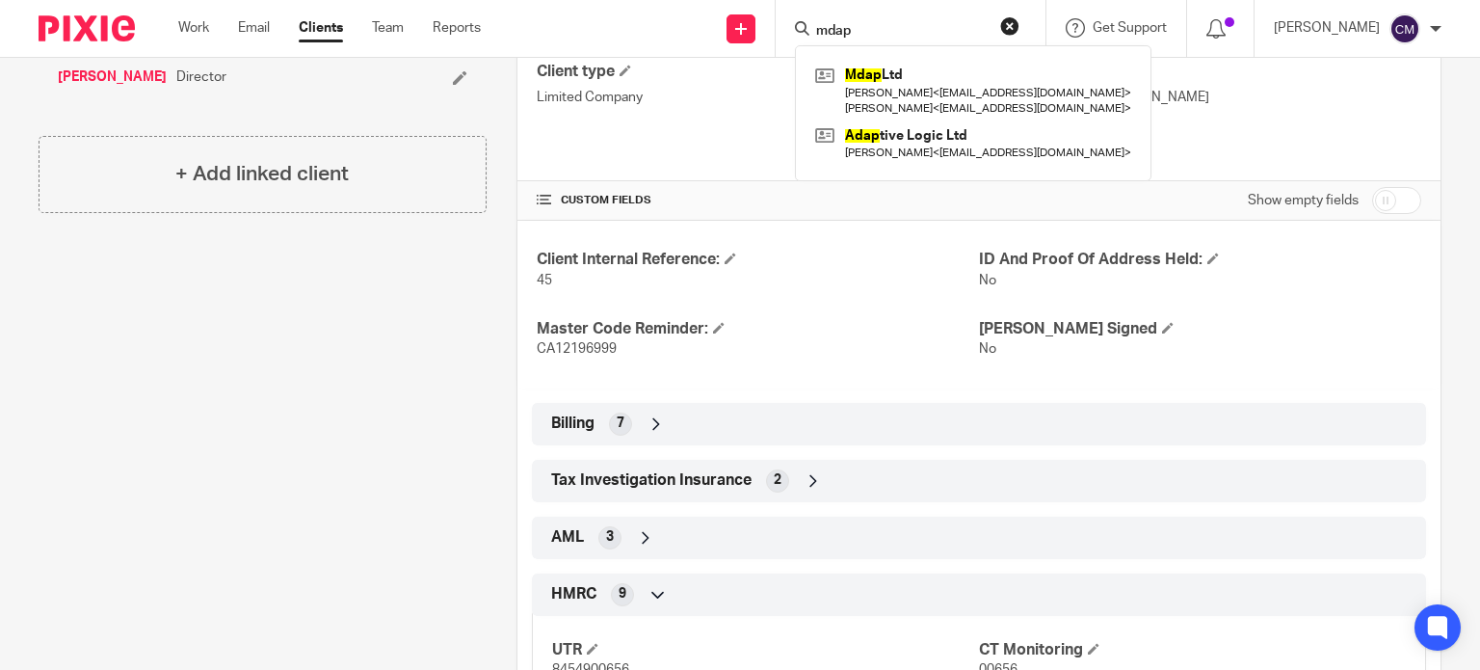
scroll to position [438, 0]
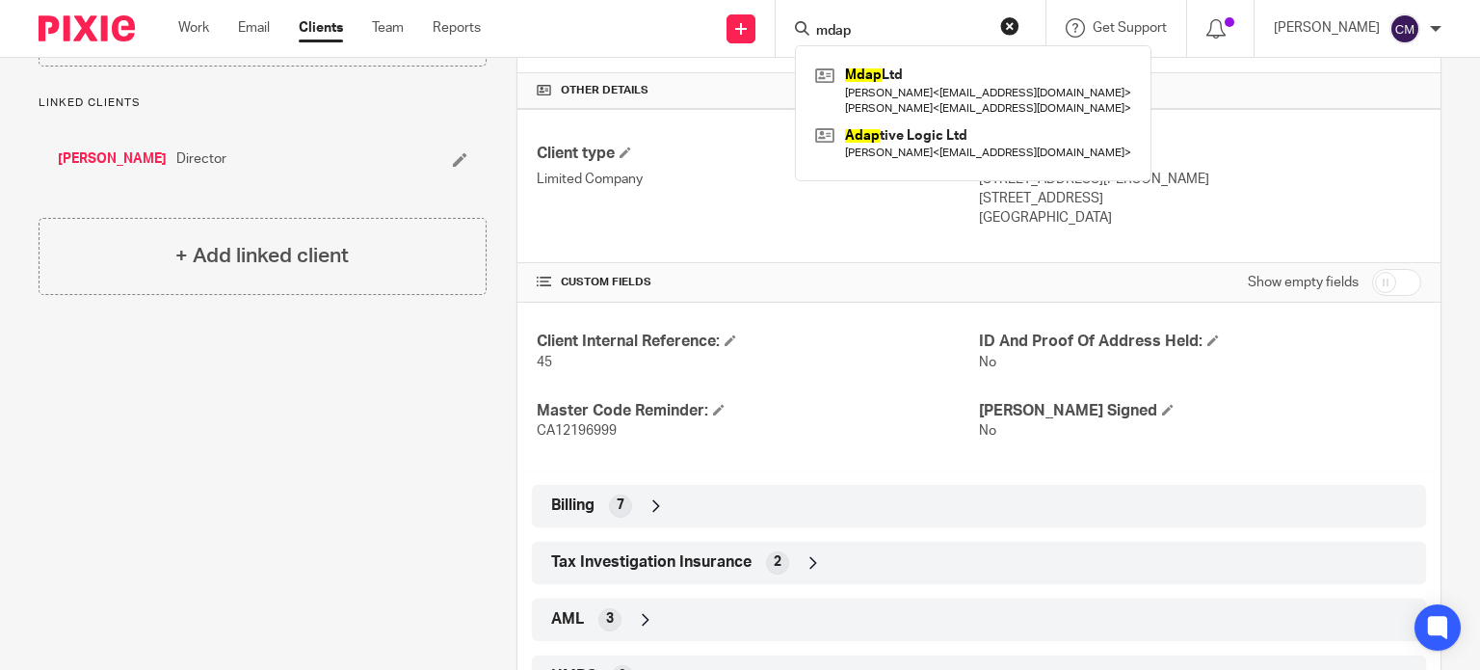
click at [1019, 23] on button "reset" at bounding box center [1009, 25] width 19 height 19
click at [943, 23] on input "Search" at bounding box center [889, 31] width 173 height 17
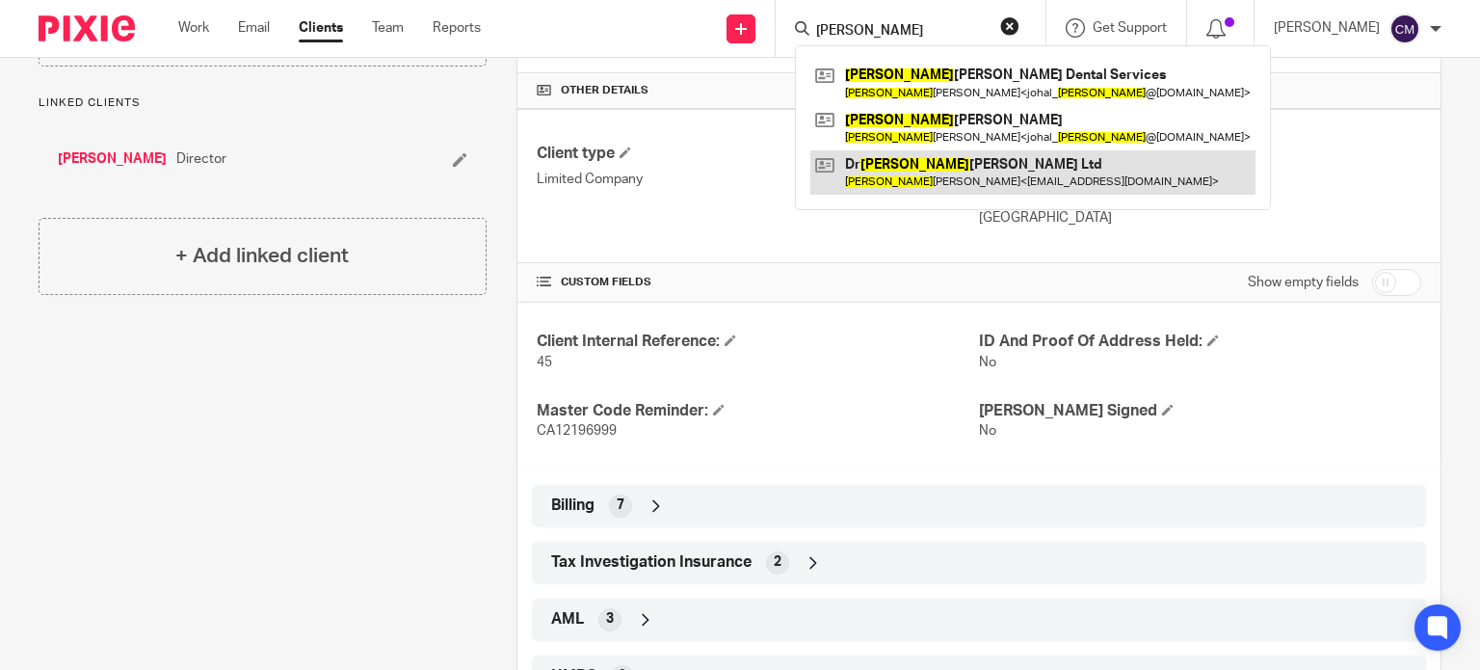
type input "selina"
click at [925, 161] on link at bounding box center [1032, 172] width 445 height 44
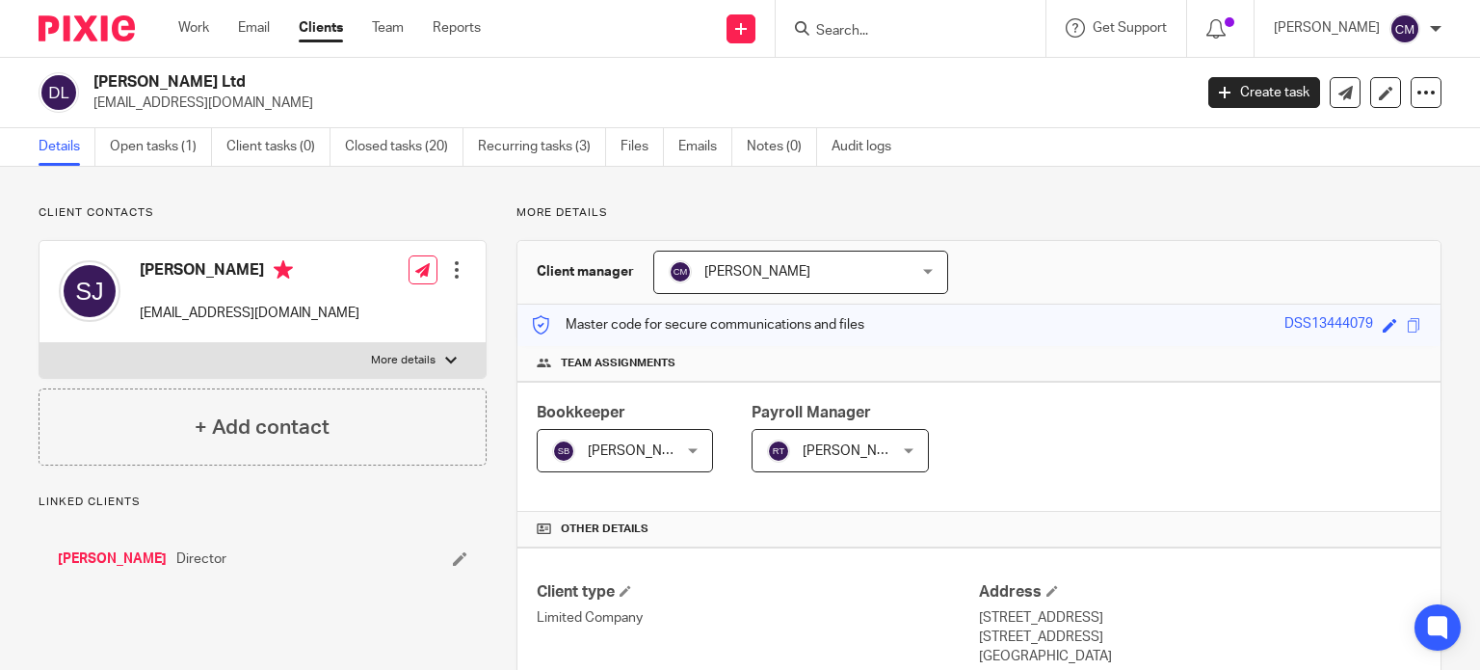
click at [388, 356] on p "More details" at bounding box center [403, 360] width 65 height 15
click at [40, 343] on input "More details" at bounding box center [39, 342] width 1 height 1
checkbox input "true"
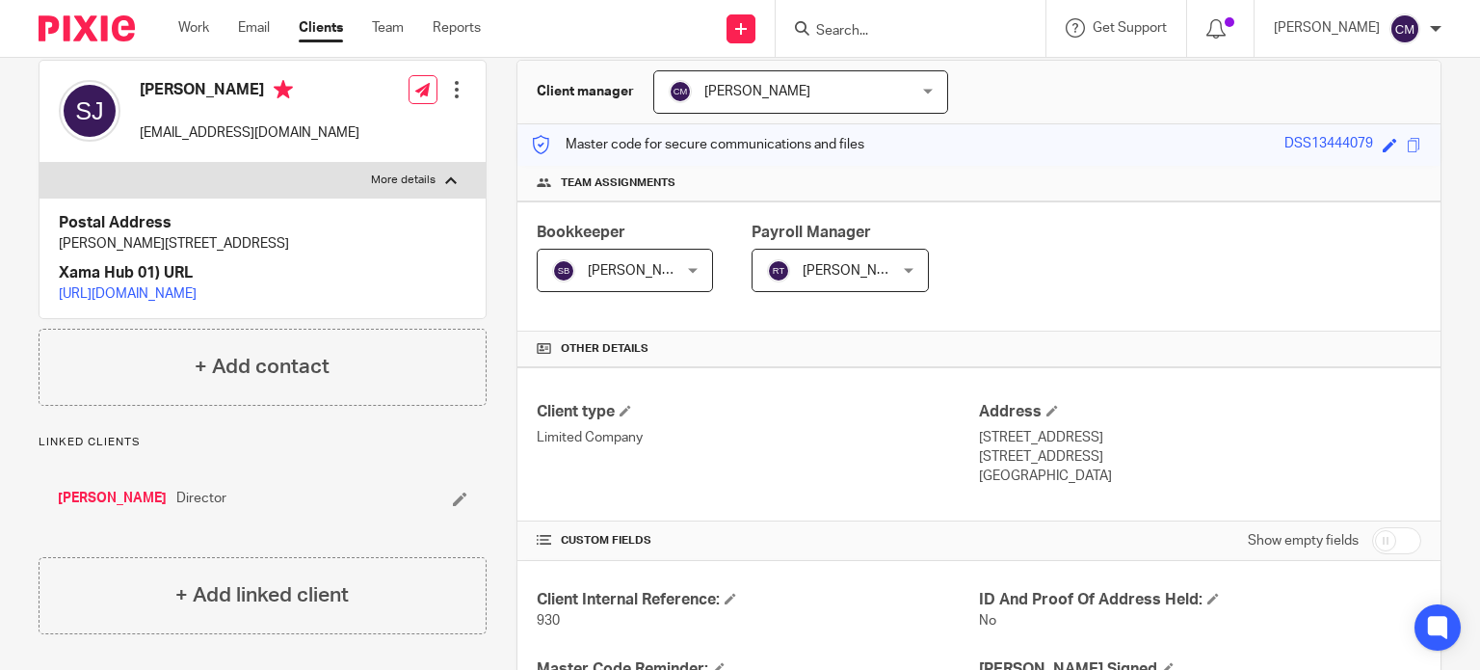
scroll to position [193, 0]
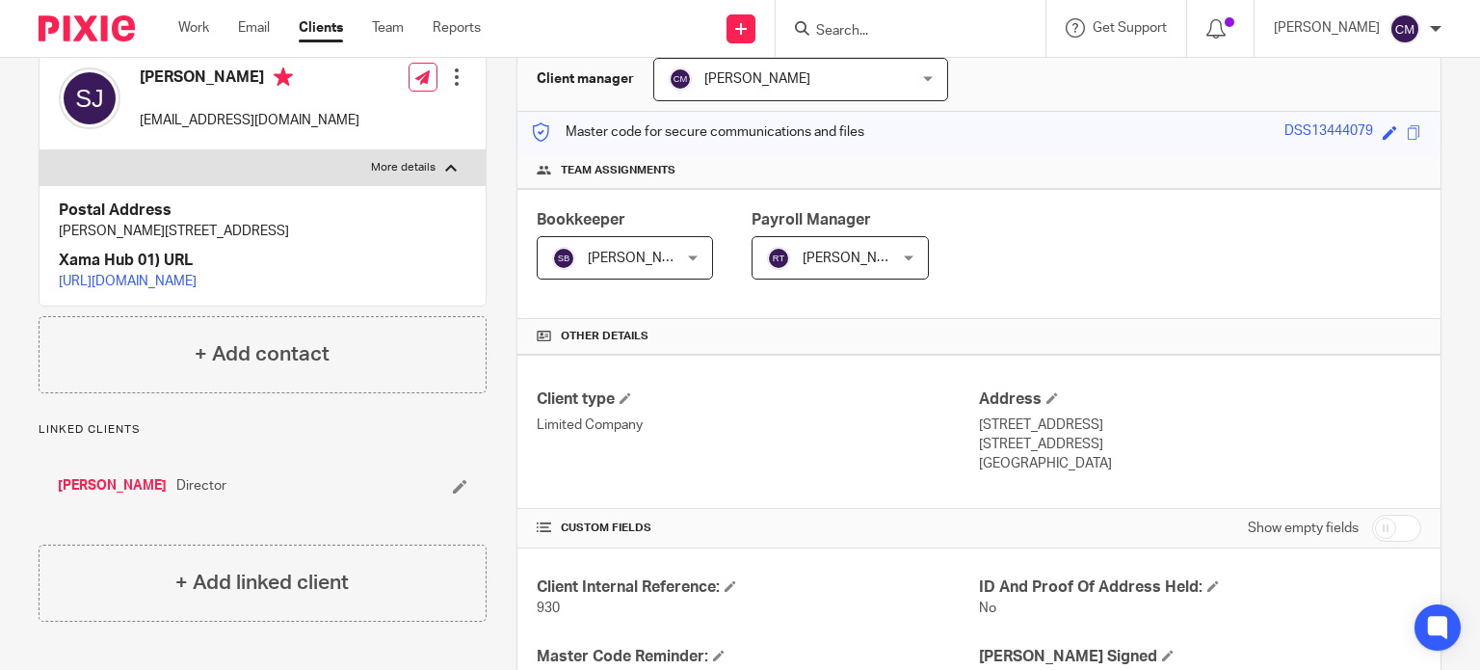
click at [108, 495] on link "[PERSON_NAME]" at bounding box center [112, 485] width 109 height 19
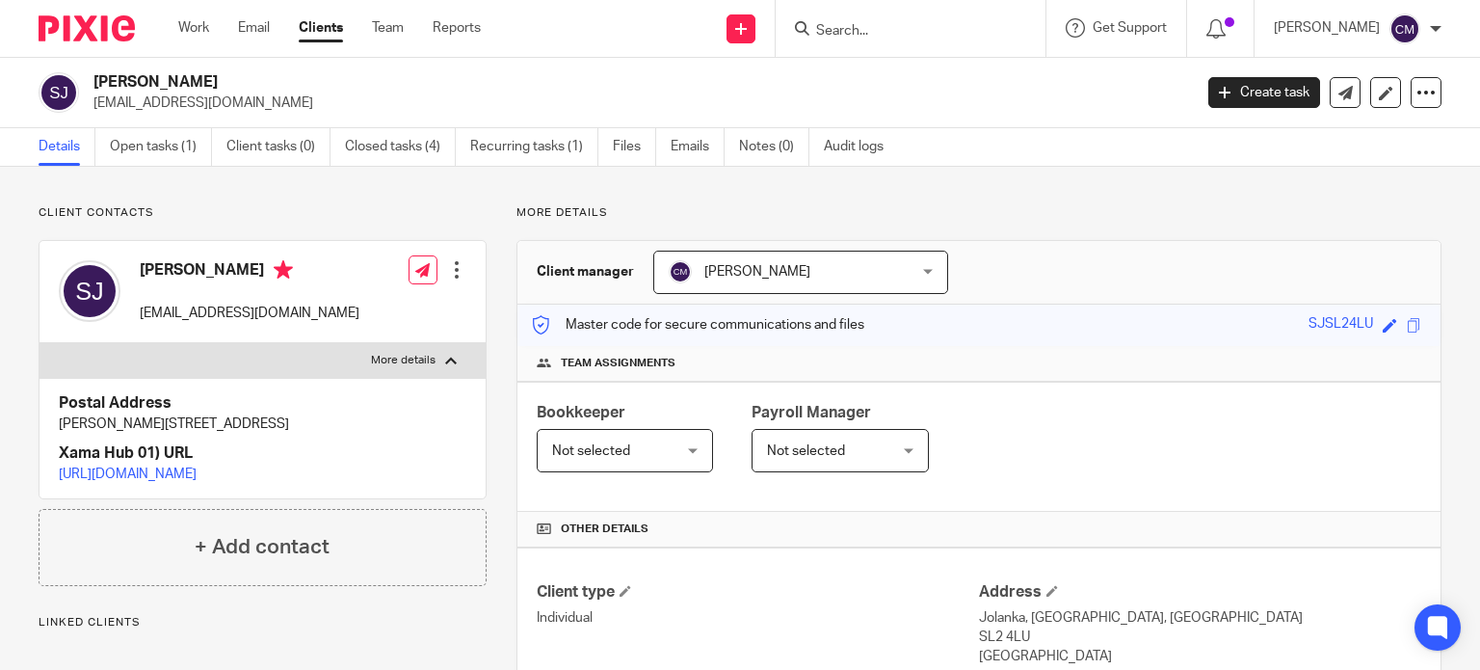
click at [63, 148] on link "Details" at bounding box center [67, 147] width 57 height 38
